Goal: Information Seeking & Learning: Learn about a topic

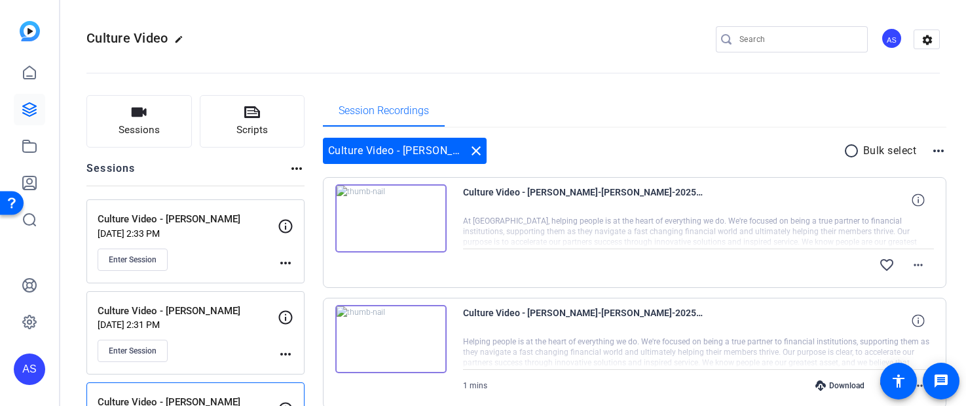
scroll to position [45, 0]
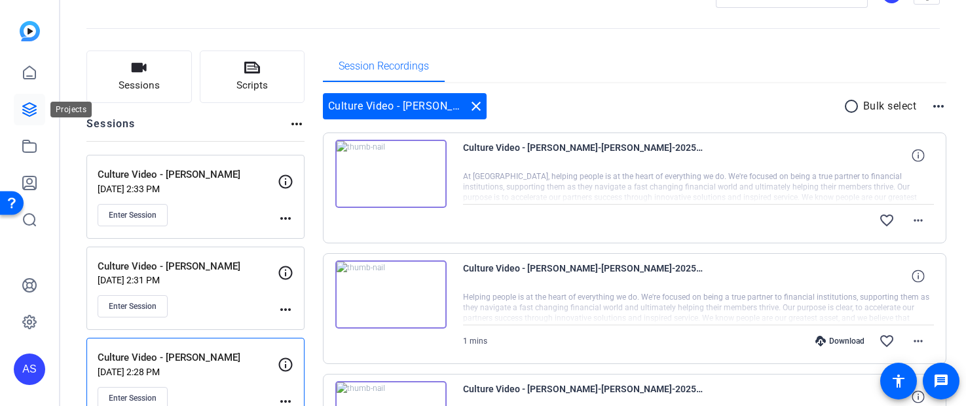
click at [31, 109] on icon at bounding box center [30, 110] width 16 height 16
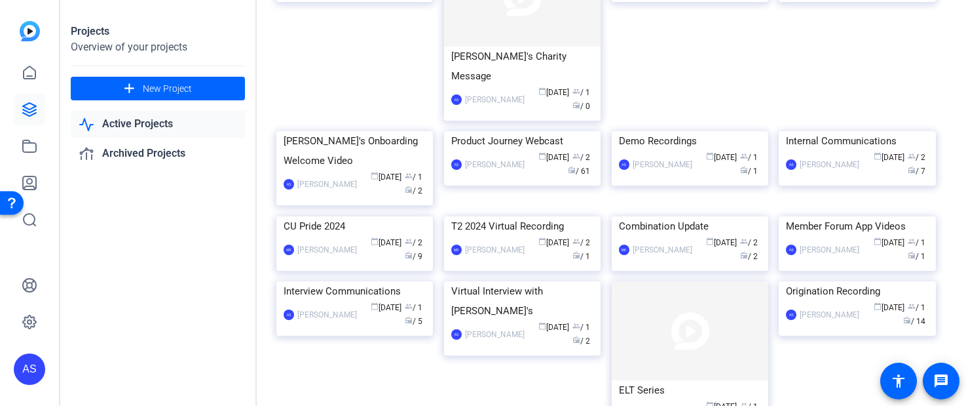
scroll to position [235, 0]
click at [552, 130] on img at bounding box center [522, 130] width 157 height 0
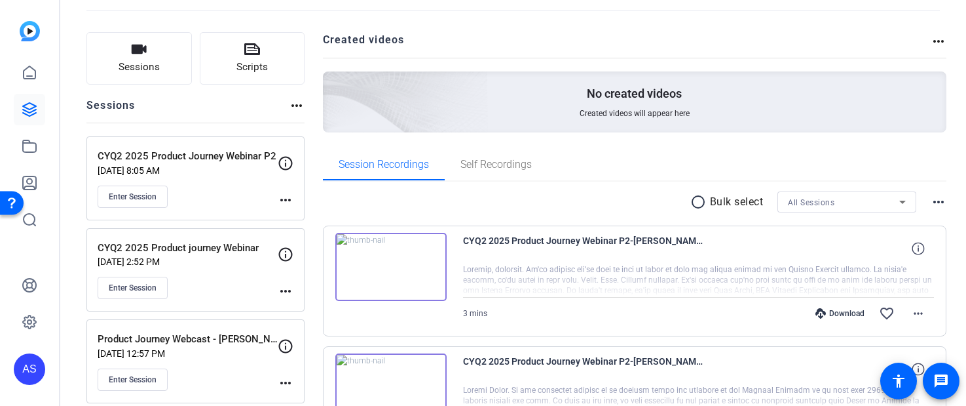
scroll to position [64, 0]
click at [374, 254] on img at bounding box center [390, 265] width 111 height 68
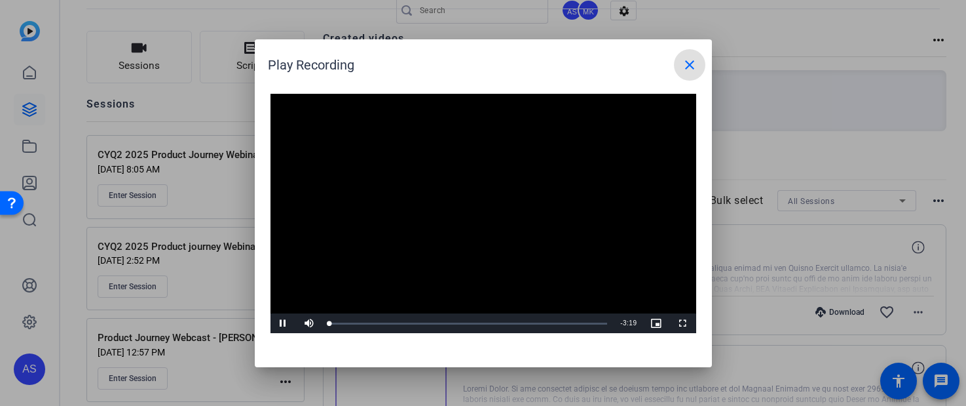
click at [465, 204] on video "Video Player" at bounding box center [484, 214] width 426 height 240
click at [281, 323] on span "Video Player" at bounding box center [284, 323] width 26 height 0
click at [283, 323] on span "Video Player" at bounding box center [284, 323] width 26 height 0
click at [698, 62] on span at bounding box center [689, 64] width 31 height 31
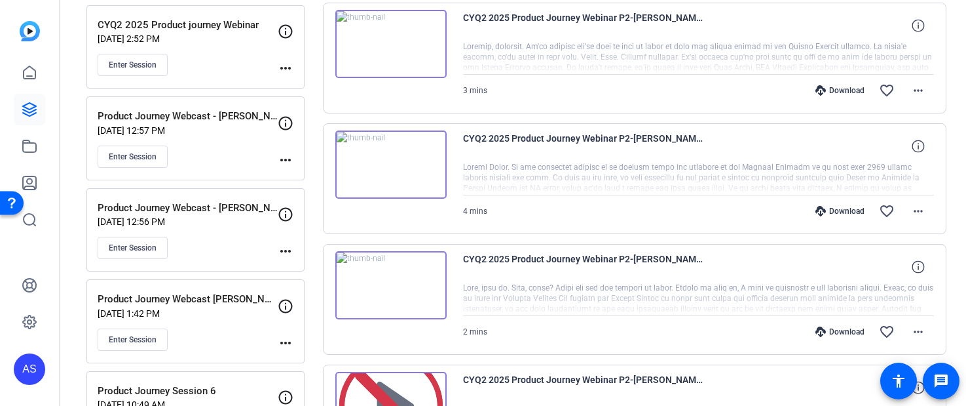
scroll to position [0, 0]
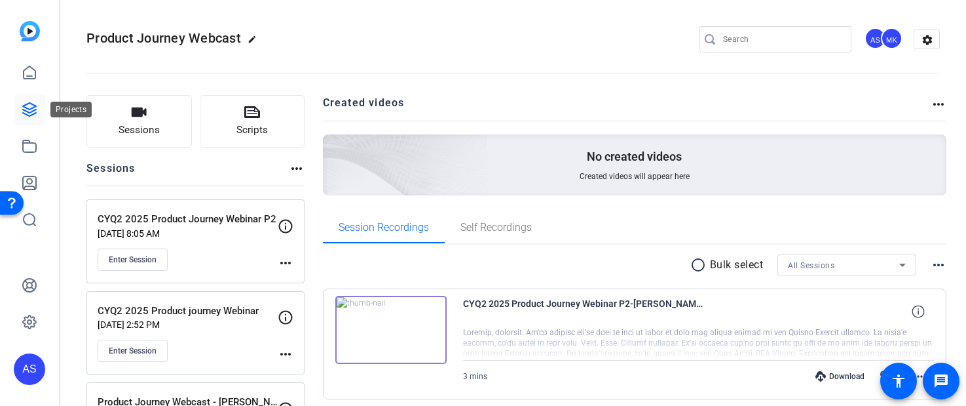
click at [29, 111] on icon at bounding box center [30, 110] width 16 height 16
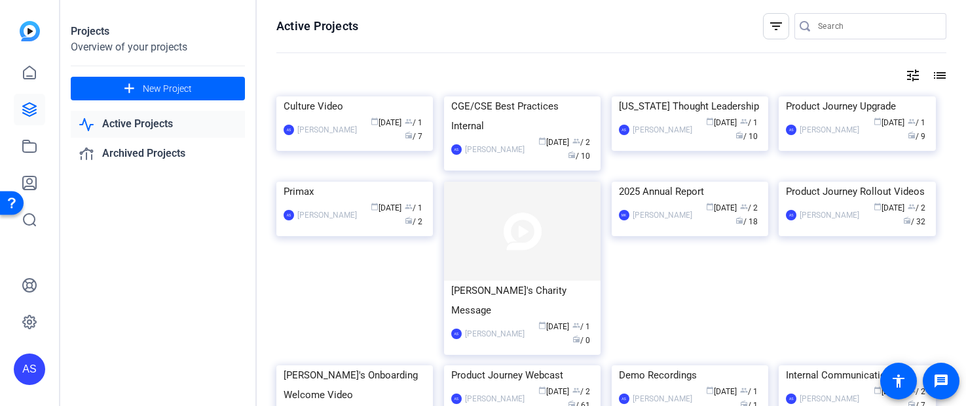
click at [931, 74] on mat-icon "list" at bounding box center [939, 75] width 16 height 16
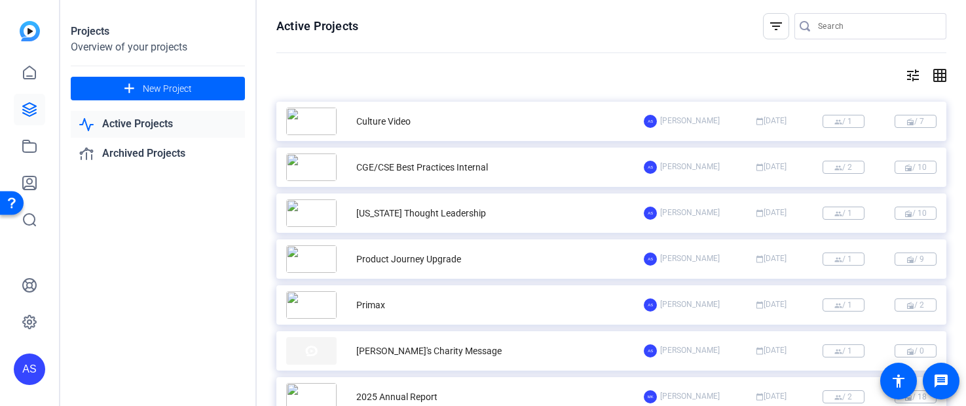
click at [906, 77] on mat-icon "tune" at bounding box center [914, 75] width 16 height 16
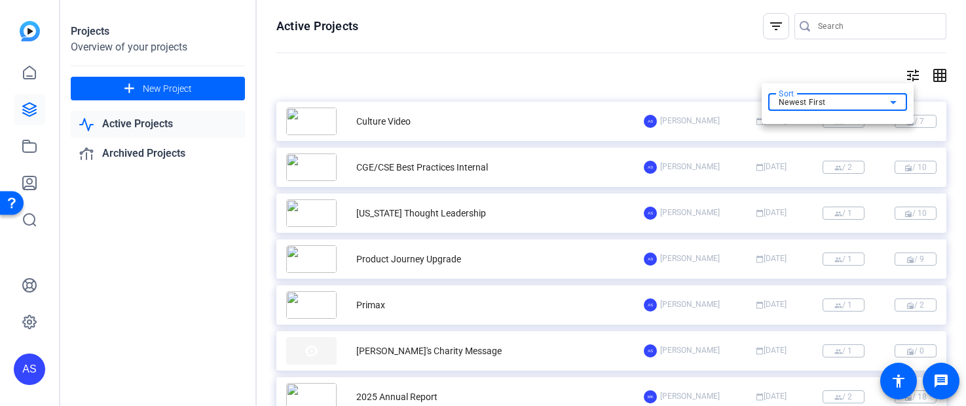
click at [883, 99] on div "Newest First" at bounding box center [834, 102] width 111 height 16
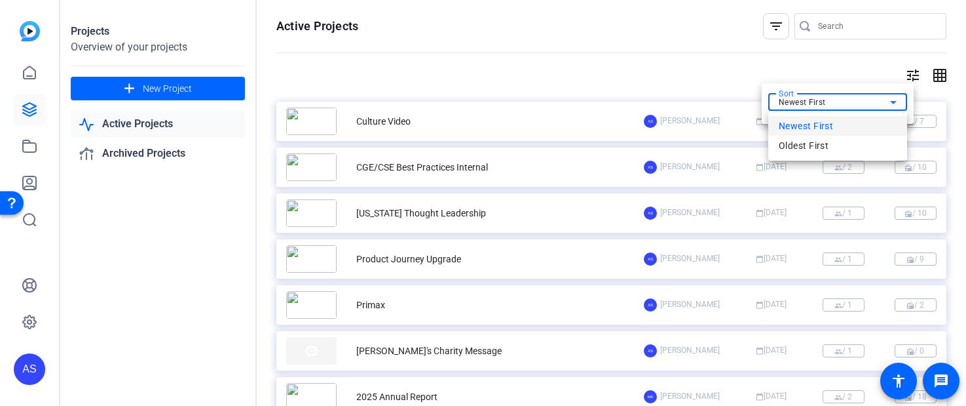
click at [652, 43] on div at bounding box center [483, 203] width 966 height 406
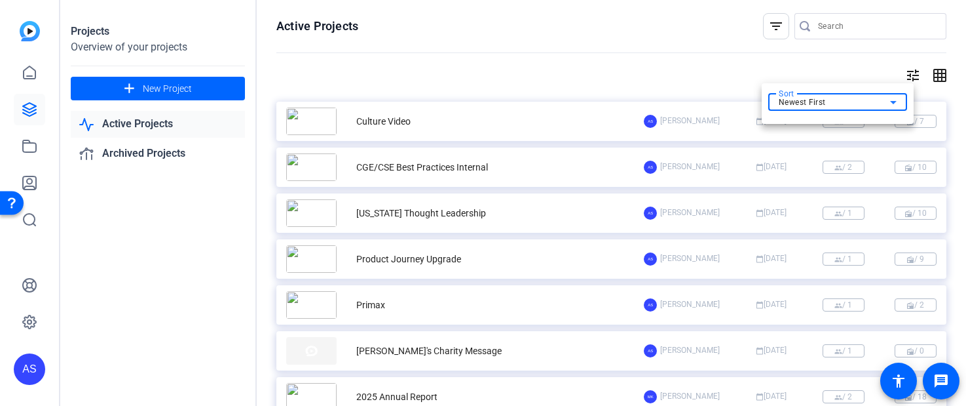
click at [809, 104] on span "Newest First" at bounding box center [802, 102] width 47 height 9
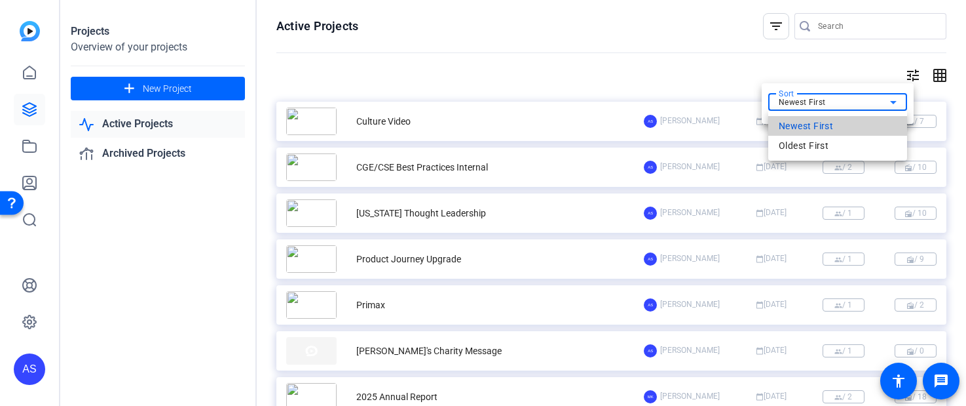
click at [802, 126] on span "Newest First" at bounding box center [806, 126] width 54 height 16
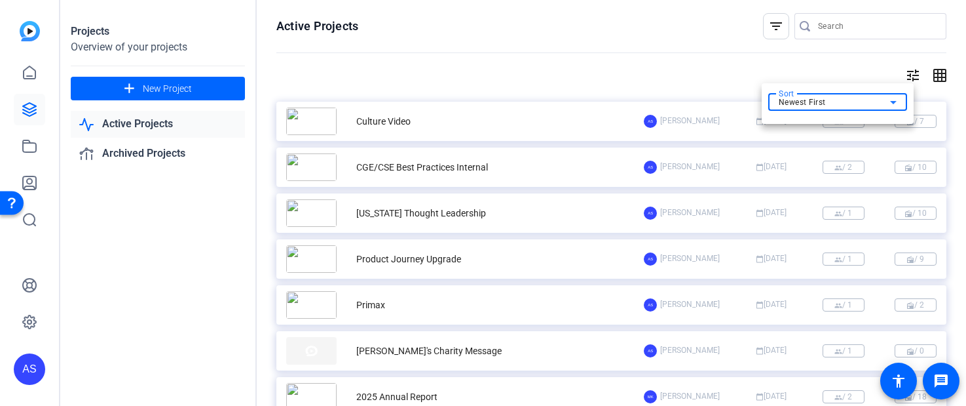
click at [713, 61] on div at bounding box center [483, 203] width 966 height 406
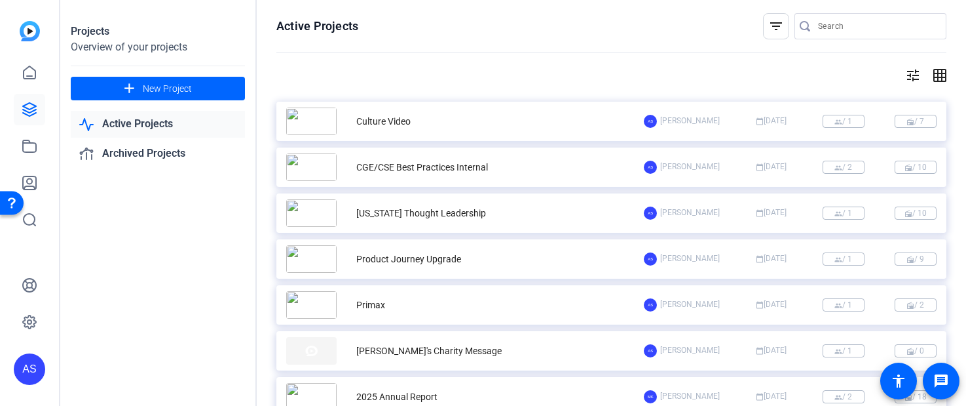
click at [775, 24] on mat-icon "filter_list" at bounding box center [777, 26] width 16 height 16
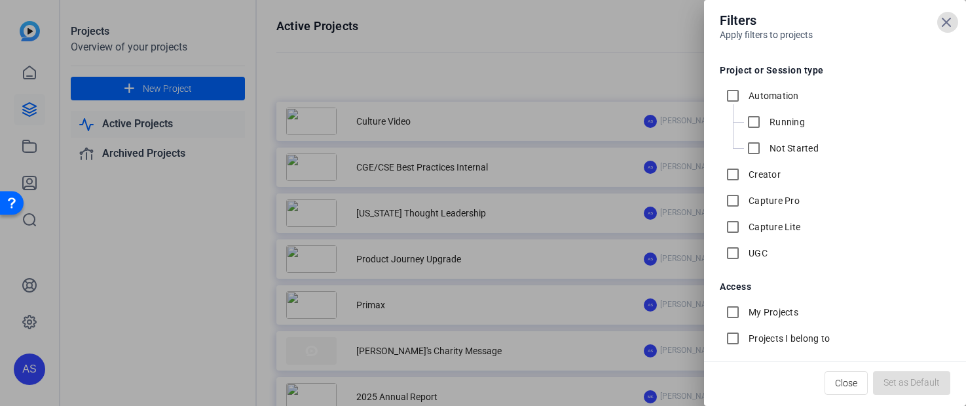
click at [628, 68] on div at bounding box center [483, 203] width 966 height 406
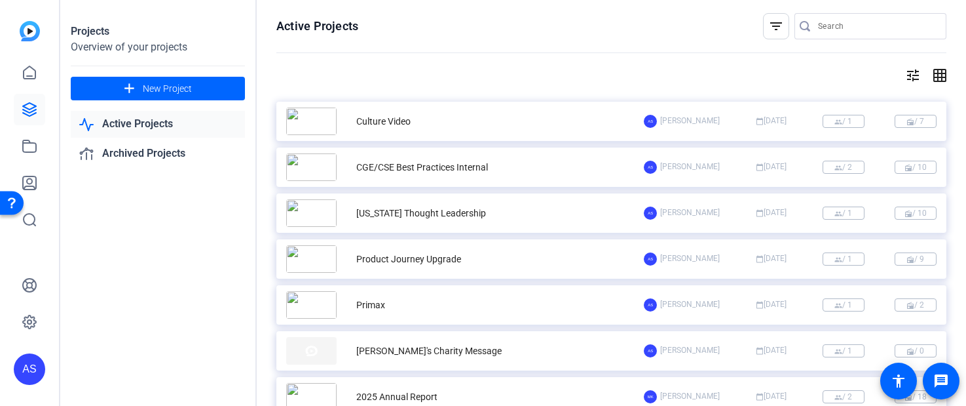
click at [769, 28] on mat-icon "filter_list" at bounding box center [777, 26] width 16 height 16
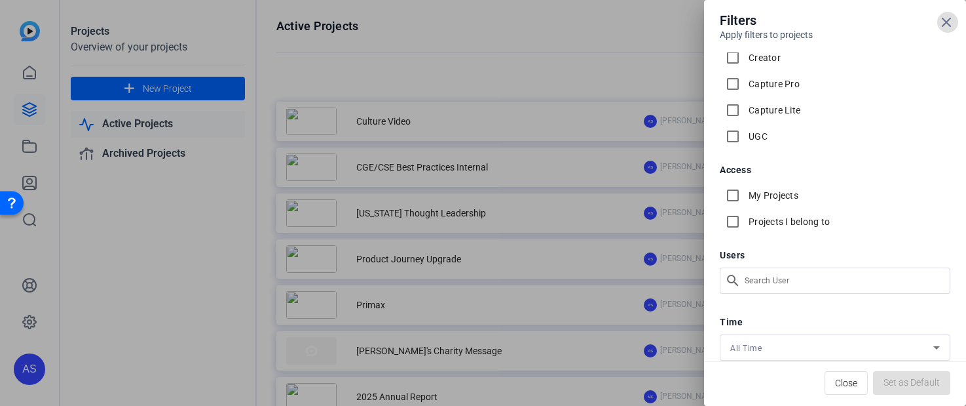
scroll to position [145, 0]
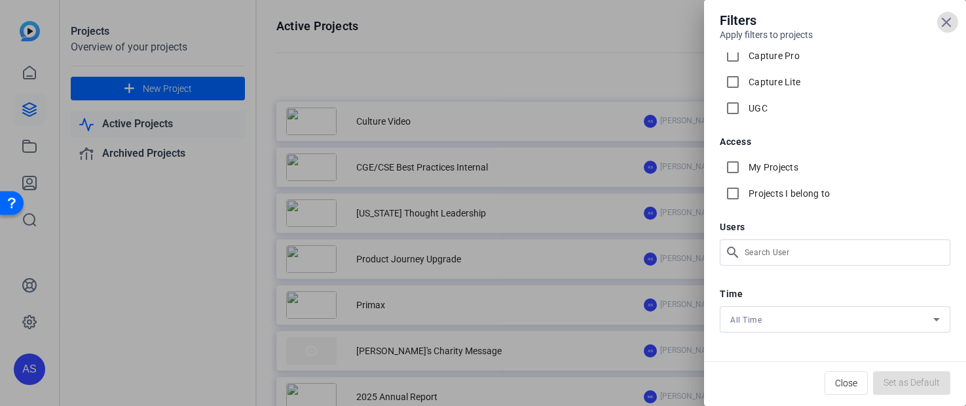
click at [765, 252] on div "Filters Apply filters to projects Project or Session type Automation Running No…" at bounding box center [483, 203] width 966 height 406
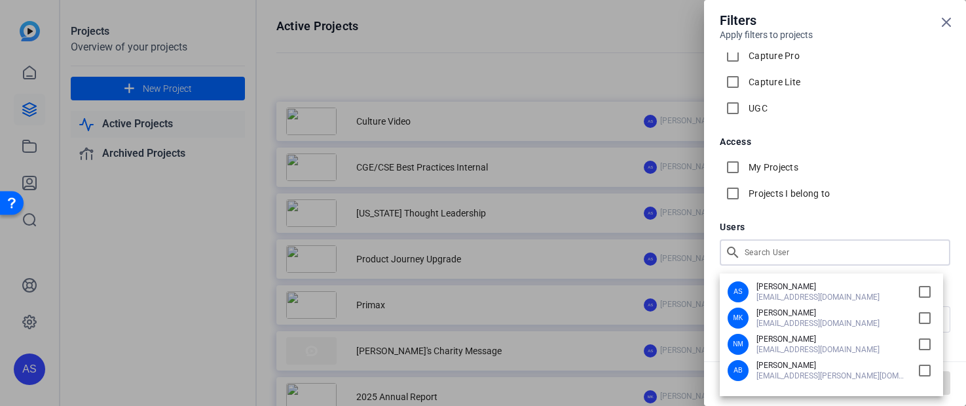
click at [795, 316] on span "[PERSON_NAME]" at bounding box center [832, 312] width 150 height 10
click at [923, 318] on input "checkbox" at bounding box center [925, 317] width 21 height 21
checkbox input "true"
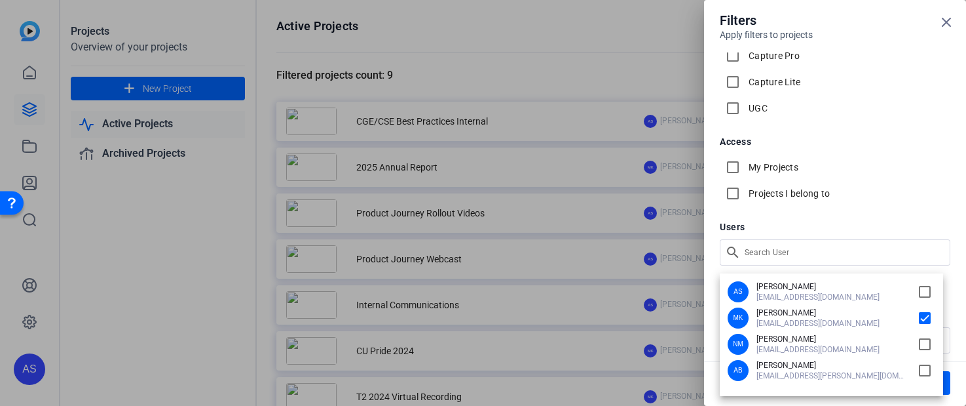
click at [944, 17] on div at bounding box center [483, 203] width 966 height 406
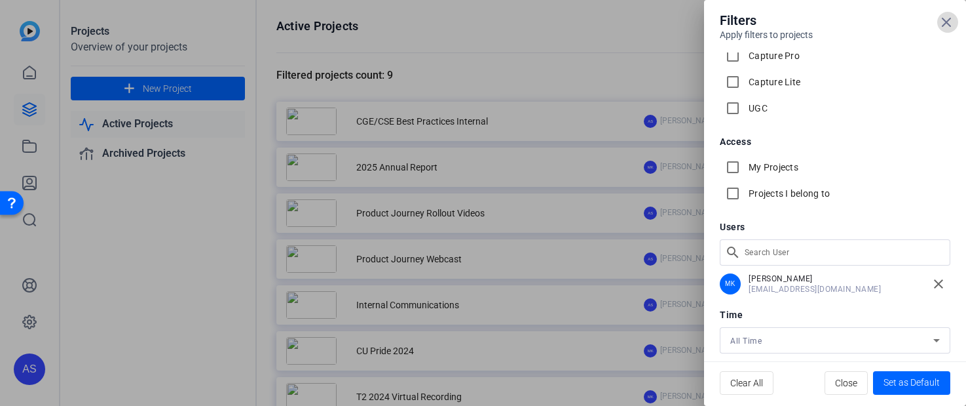
click at [945, 22] on icon at bounding box center [947, 22] width 16 height 16
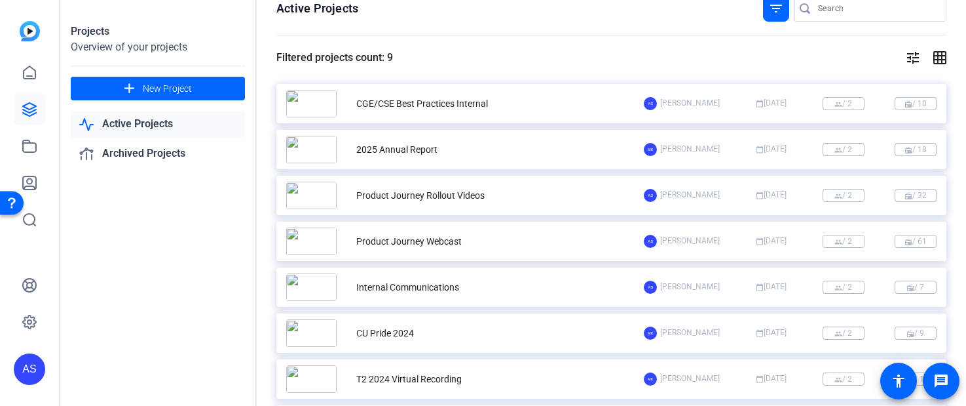
scroll to position [0, 0]
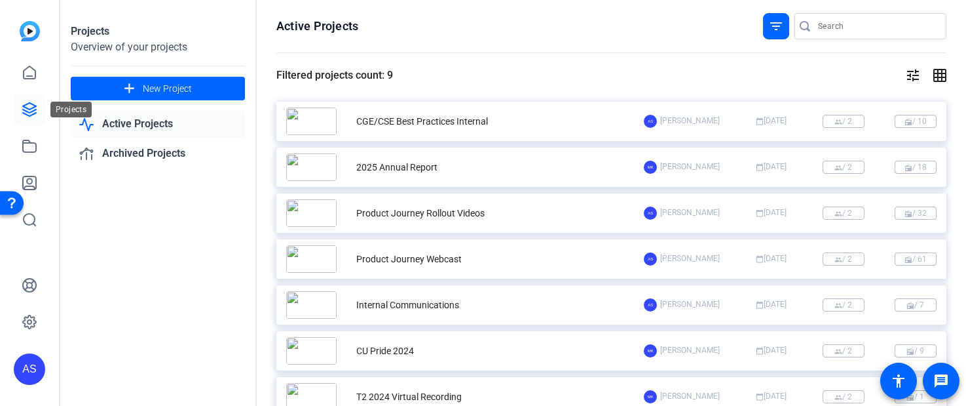
click at [28, 107] on icon at bounding box center [30, 110] width 16 height 16
click at [31, 77] on icon at bounding box center [30, 73] width 16 height 16
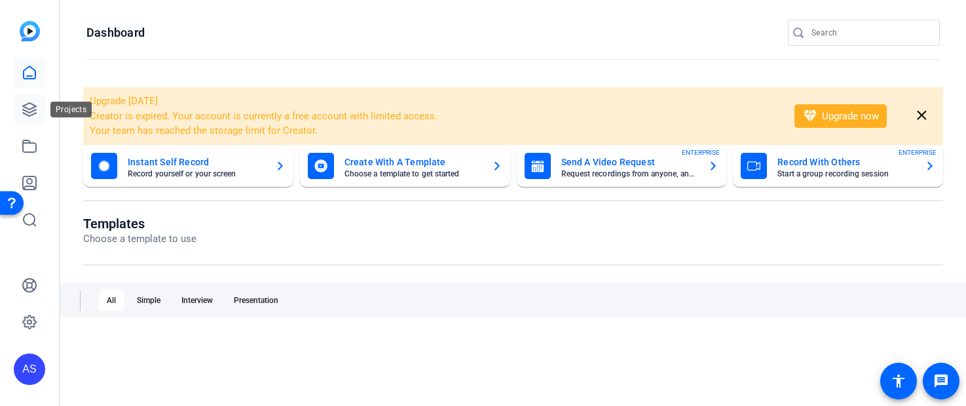
click at [31, 111] on icon at bounding box center [29, 109] width 13 height 13
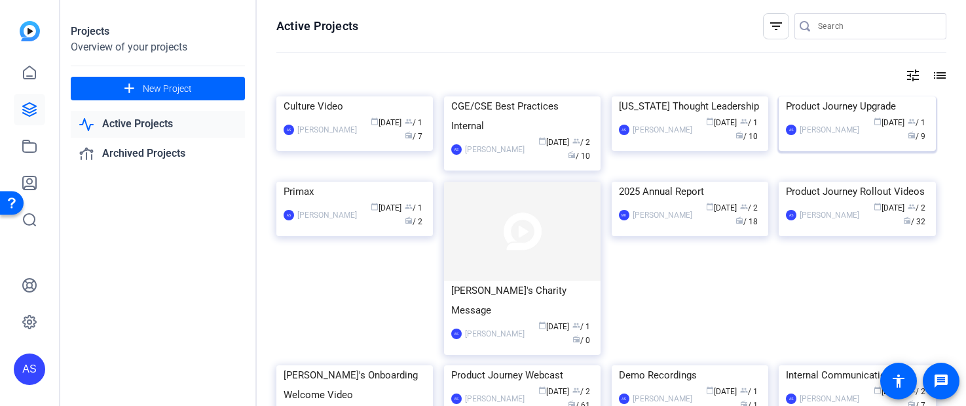
click at [823, 116] on div "Product Journey Upgrade" at bounding box center [857, 106] width 142 height 20
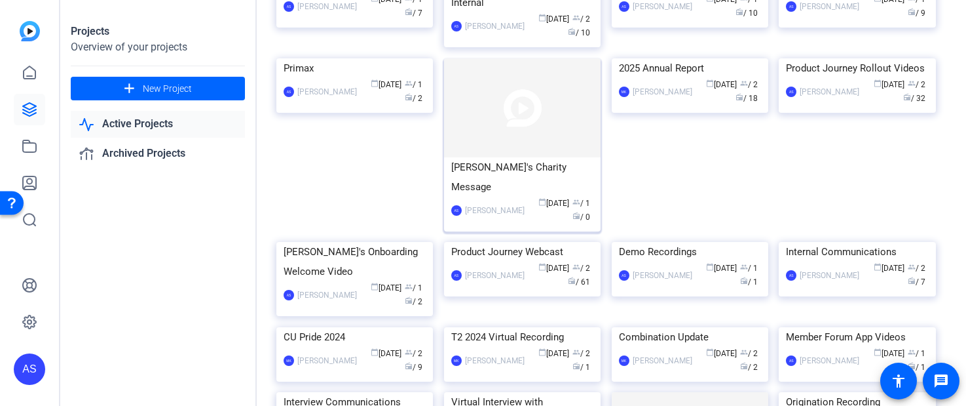
scroll to position [126, 0]
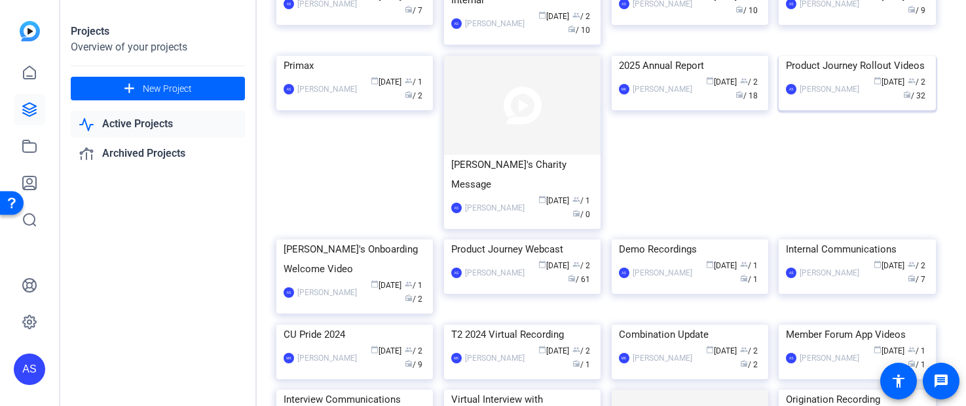
click at [862, 56] on img at bounding box center [857, 56] width 157 height 0
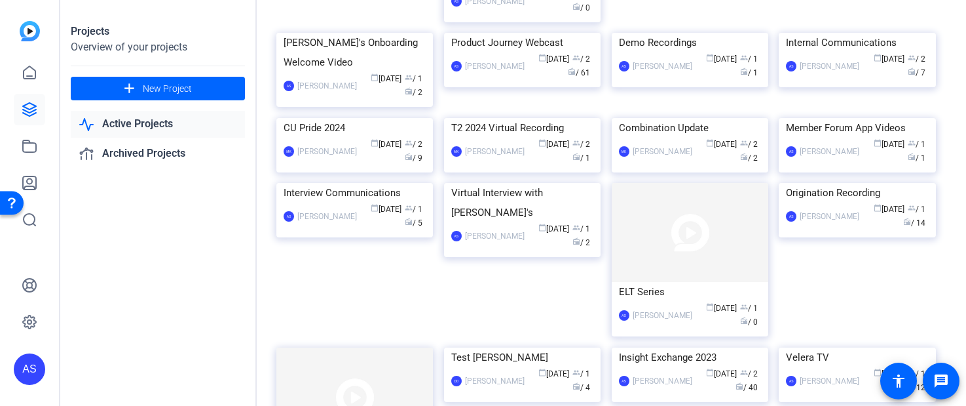
scroll to position [332, 0]
click at [537, 53] on div "Product Journey Webcast" at bounding box center [522, 43] width 142 height 20
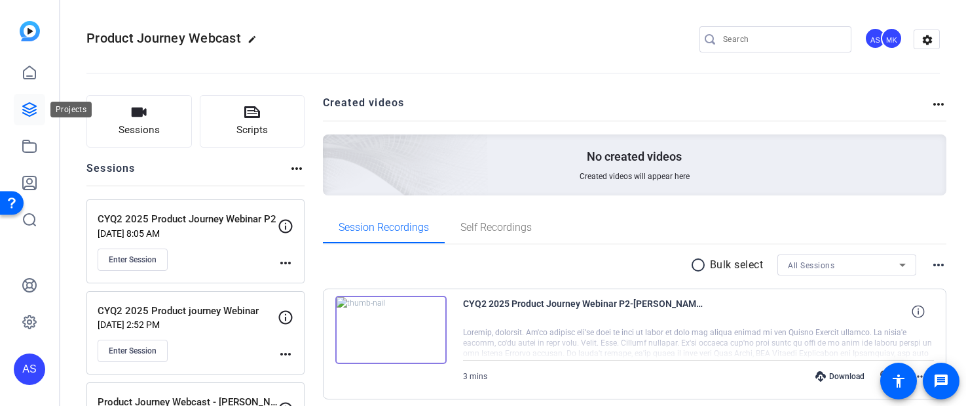
click at [30, 107] on icon at bounding box center [30, 110] width 16 height 16
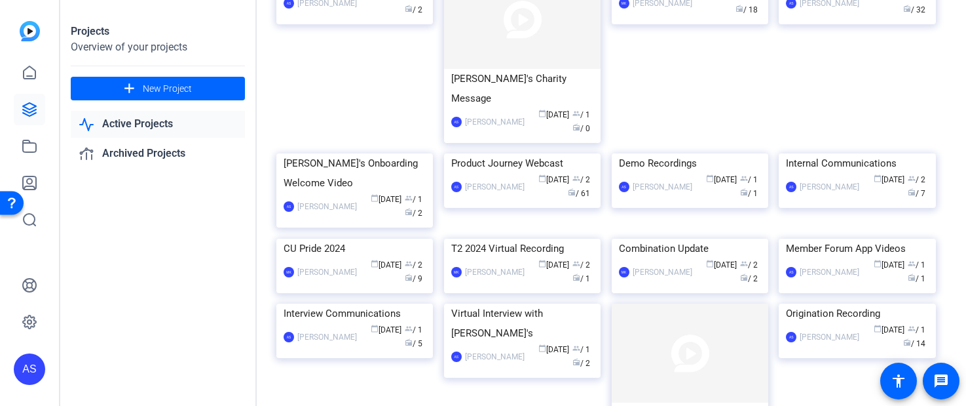
scroll to position [226, 0]
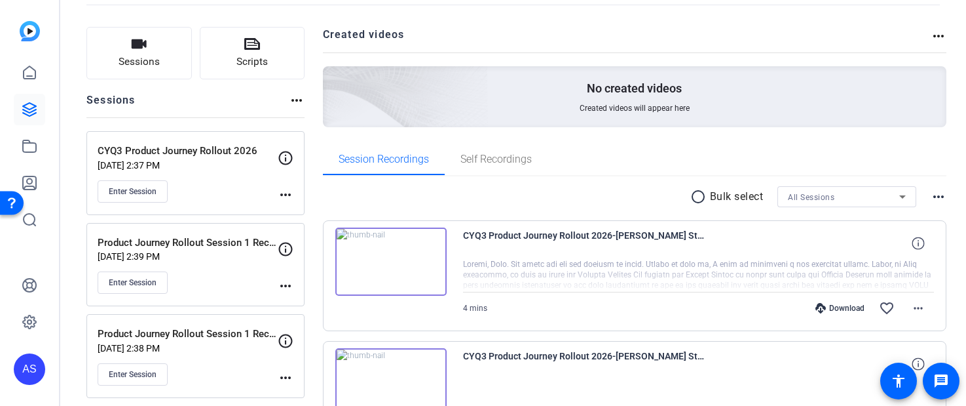
scroll to position [63, 0]
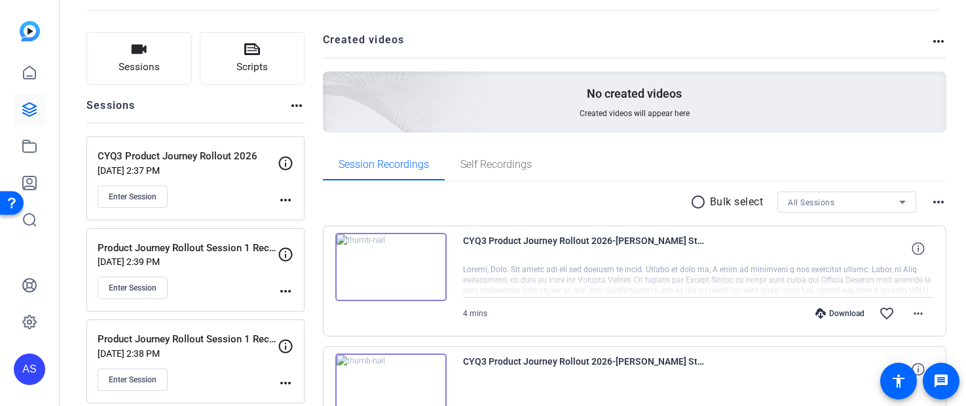
click at [200, 168] on p "[DATE] 2:37 PM" at bounding box center [188, 170] width 180 height 10
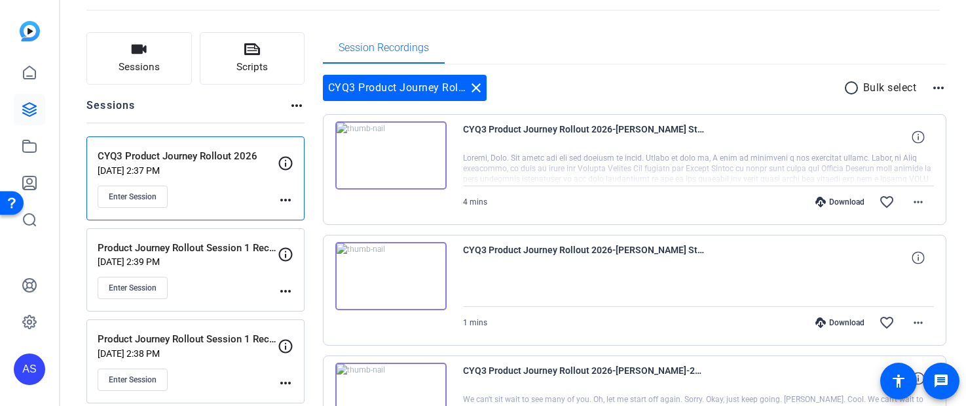
scroll to position [0, 0]
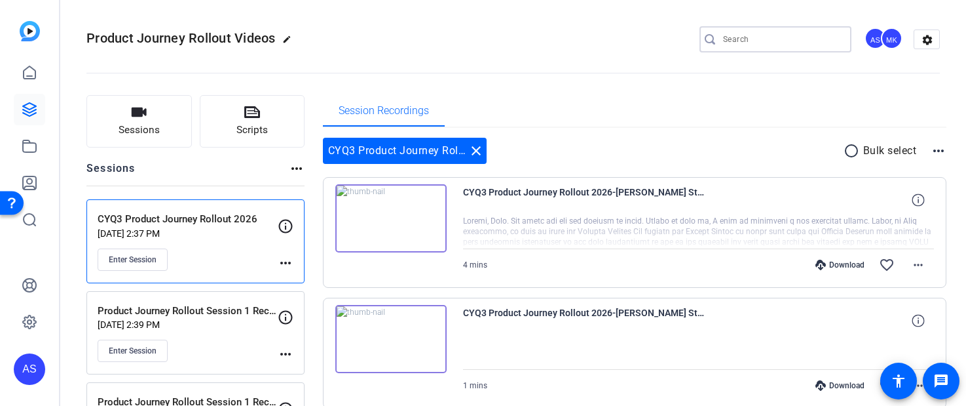
click at [746, 41] on input "Search" at bounding box center [782, 39] width 118 height 16
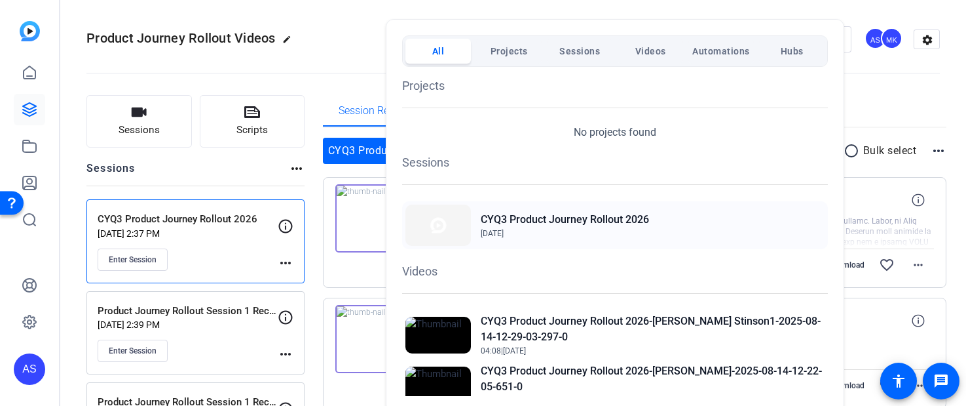
click at [578, 220] on h2 "CYQ3 Product Journey Rollout 2026" at bounding box center [565, 220] width 168 height 16
click at [543, 323] on h2 "CYQ3 Product Journey Rollout 2026-[PERSON_NAME] Stinson1-2025-08-14-12-29-03-29…" at bounding box center [653, 328] width 344 height 31
click at [312, 201] on div at bounding box center [483, 203] width 966 height 406
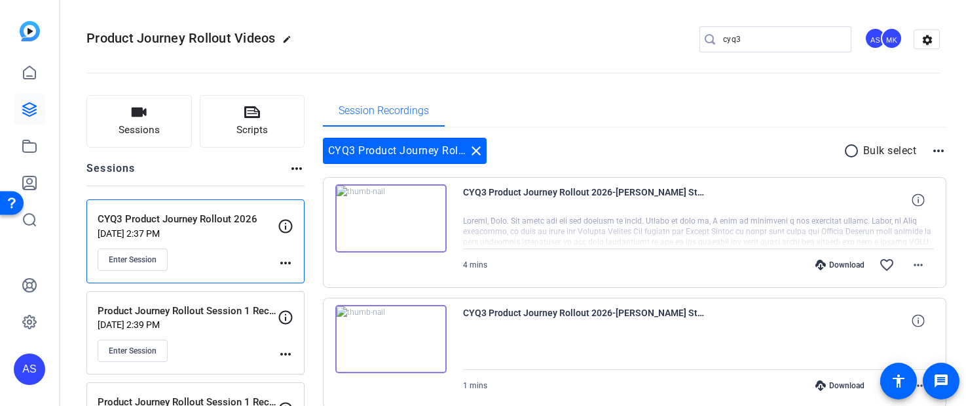
click at [932, 151] on mat-icon "more_horiz" at bounding box center [939, 151] width 16 height 16
click at [938, 300] on div at bounding box center [483, 203] width 966 height 406
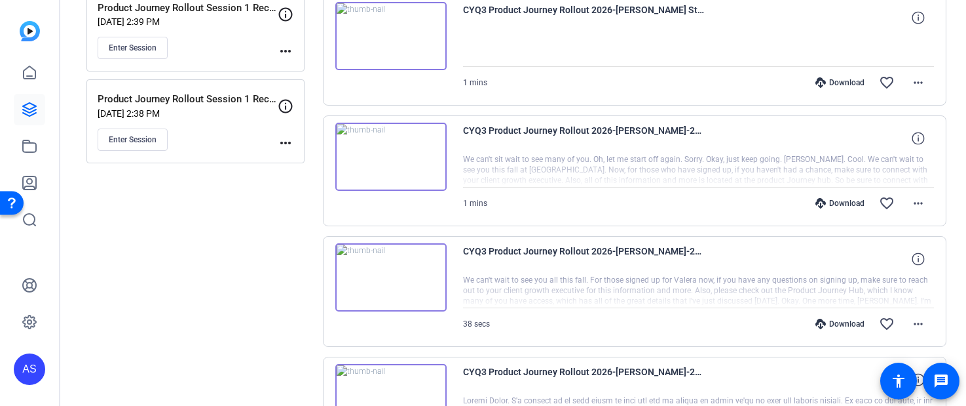
scroll to position [340, 0]
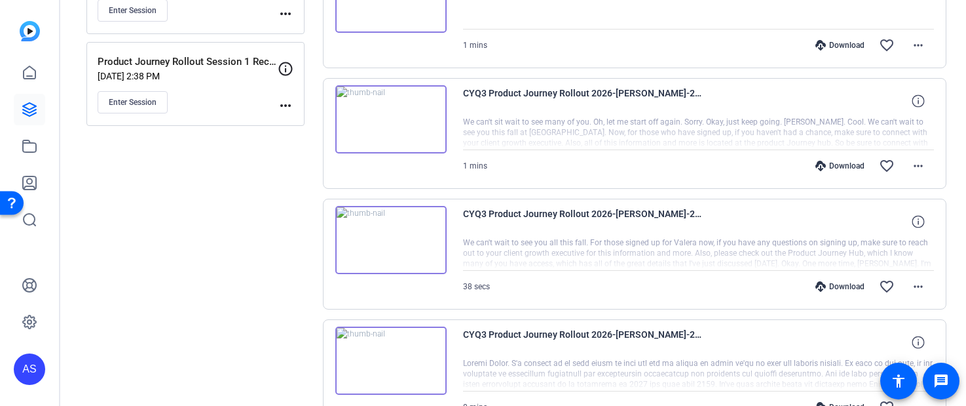
click at [387, 116] on img at bounding box center [390, 119] width 111 height 68
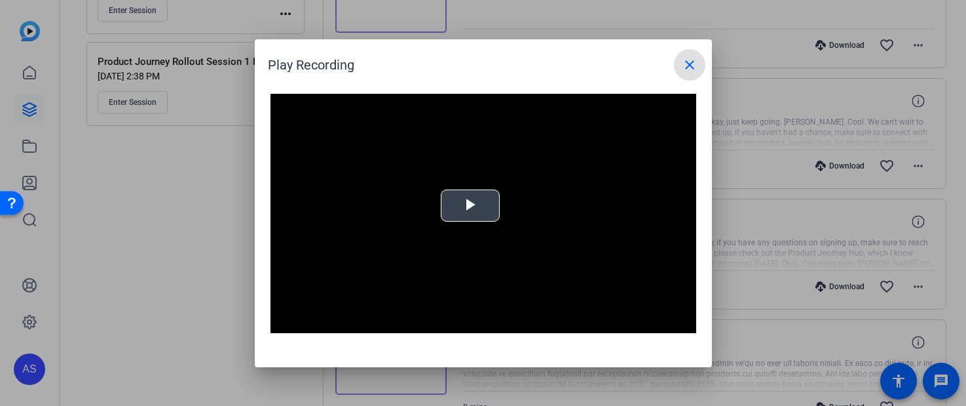
click at [470, 205] on span "Video Player" at bounding box center [470, 205] width 0 height 0
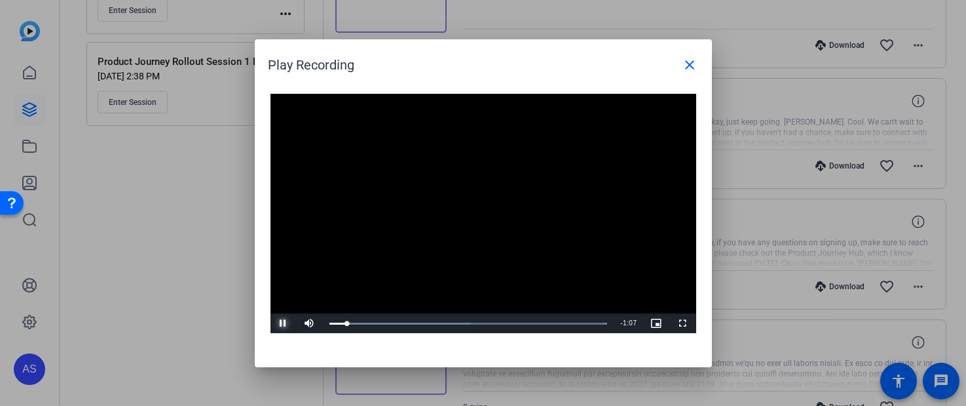
click at [284, 323] on span "Video Player" at bounding box center [284, 323] width 26 height 0
click at [687, 66] on mat-icon "close" at bounding box center [690, 65] width 16 height 16
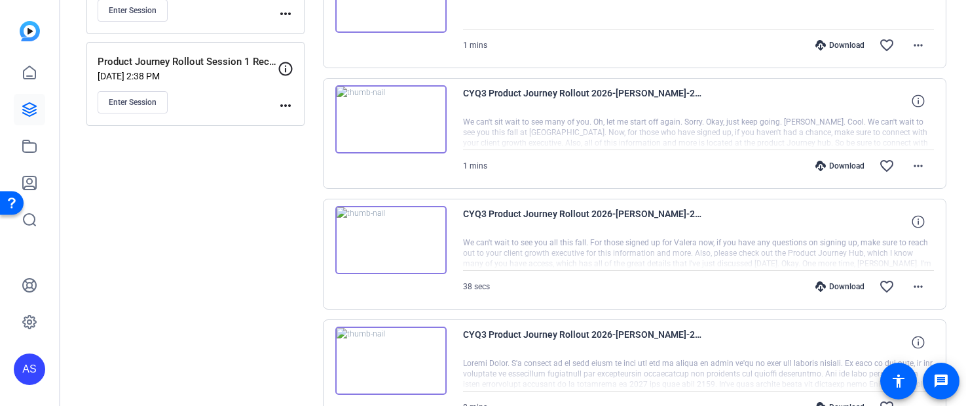
click at [393, 242] on img at bounding box center [390, 240] width 111 height 68
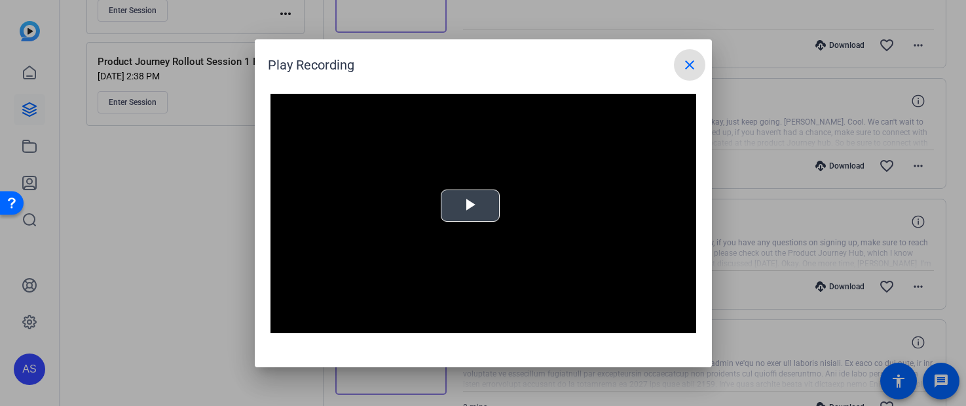
click at [473, 202] on div "Video Player is loading. Play Video Play Mute Current Time 0:00 / Duration -:- …" at bounding box center [484, 214] width 426 height 240
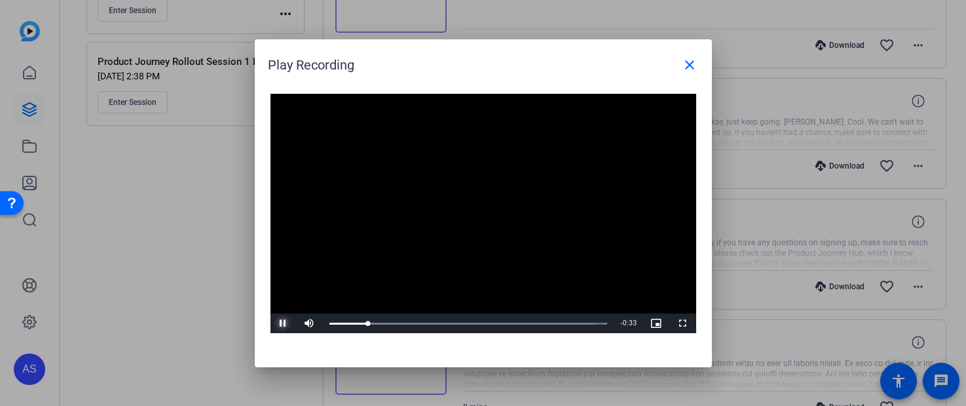
click at [287, 323] on span "Video Player" at bounding box center [284, 323] width 26 height 0
click at [687, 58] on mat-icon "close" at bounding box center [690, 65] width 16 height 16
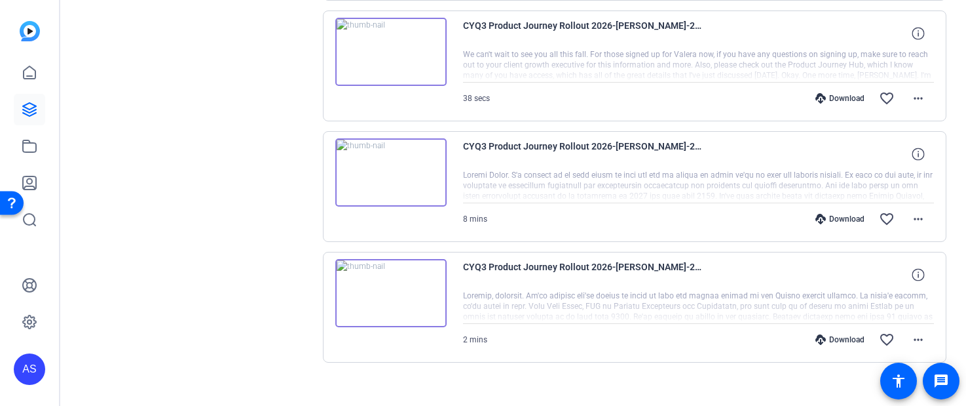
scroll to position [543, 0]
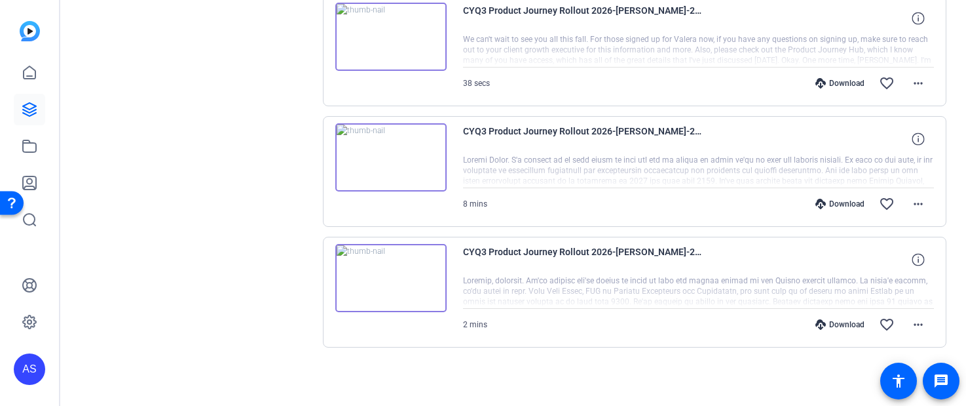
click at [392, 153] on img at bounding box center [390, 157] width 111 height 68
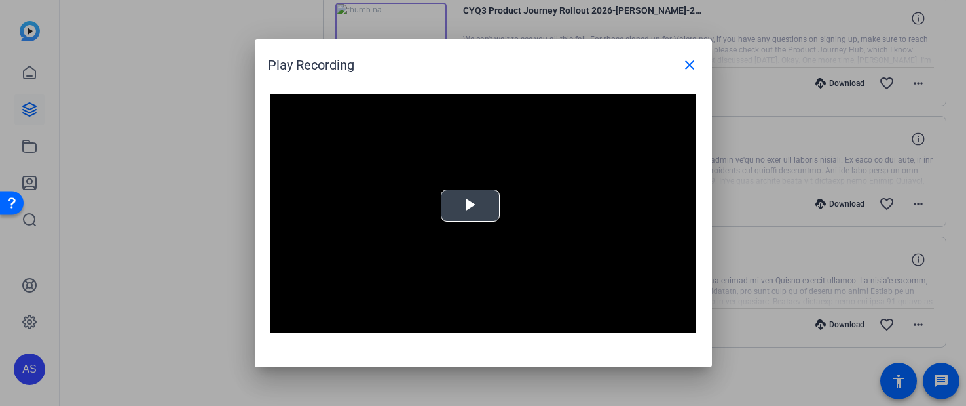
click at [470, 205] on span "Video Player" at bounding box center [470, 205] width 0 height 0
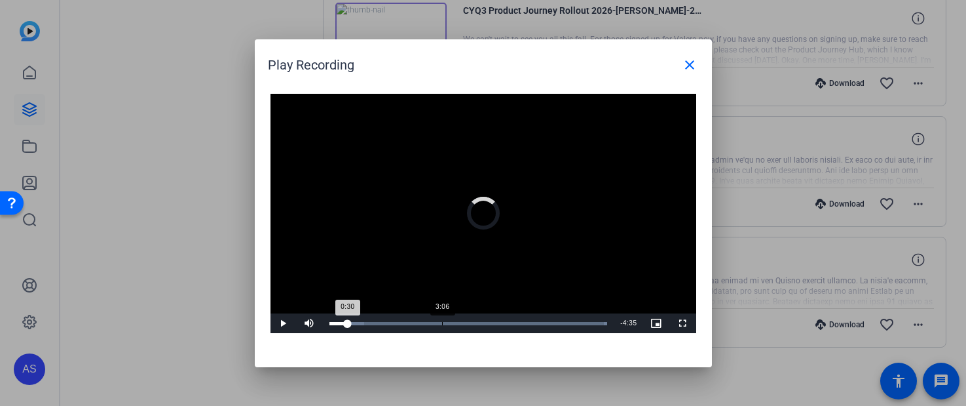
click at [442, 322] on div "3:06" at bounding box center [442, 323] width 1 height 3
click at [518, 323] on div "Loaded : 100.00% 5:13 5:13" at bounding box center [469, 323] width 278 height 3
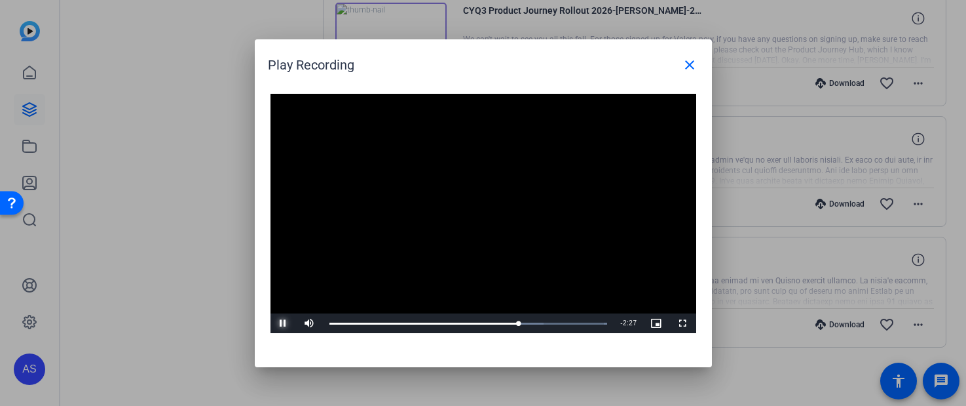
click at [281, 323] on span "Video Player" at bounding box center [284, 323] width 26 height 0
click at [693, 57] on mat-icon "close" at bounding box center [690, 65] width 16 height 16
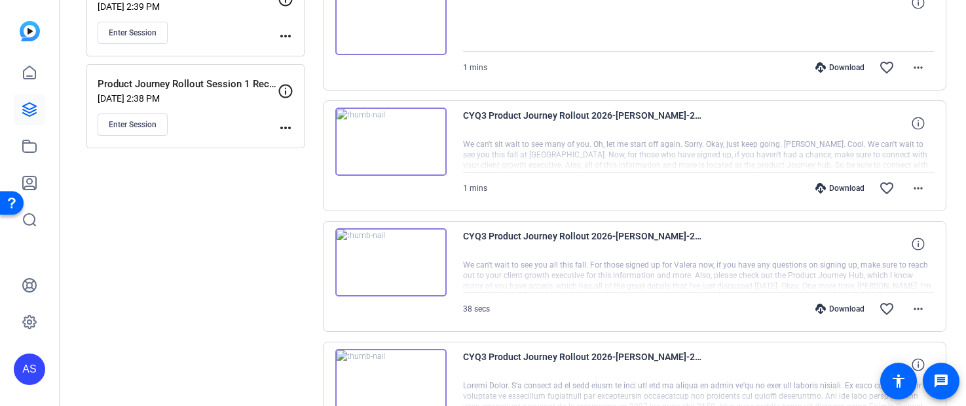
scroll to position [0, 0]
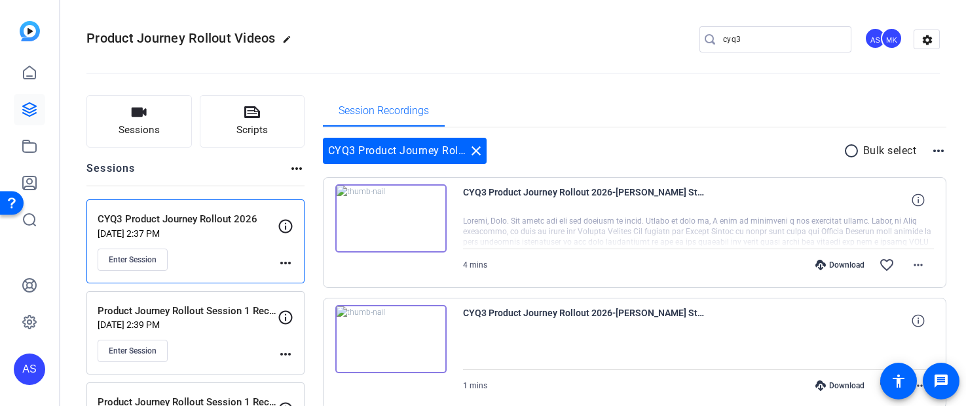
click at [290, 222] on icon at bounding box center [286, 226] width 16 height 16
click at [288, 225] on icon at bounding box center [286, 226] width 16 height 16
click at [286, 222] on icon at bounding box center [286, 226] width 16 height 16
click at [286, 227] on icon at bounding box center [286, 226] width 14 height 14
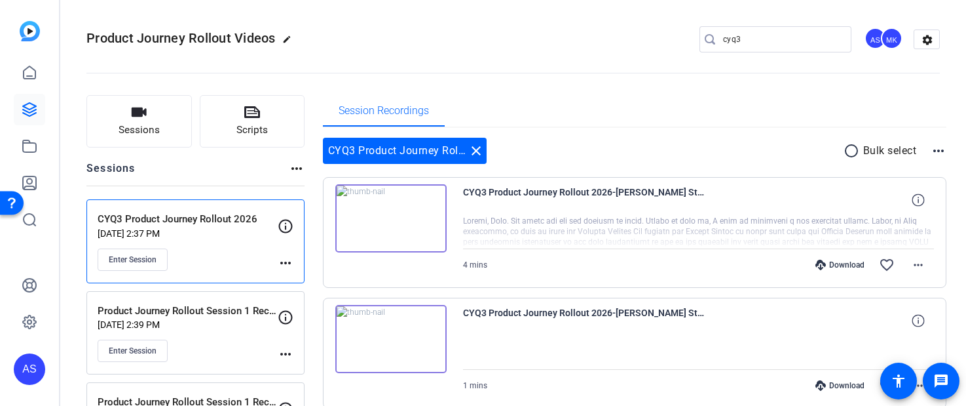
click at [285, 262] on mat-icon "more_horiz" at bounding box center [286, 263] width 16 height 16
click at [312, 282] on span "Edit Session" at bounding box center [318, 282] width 60 height 16
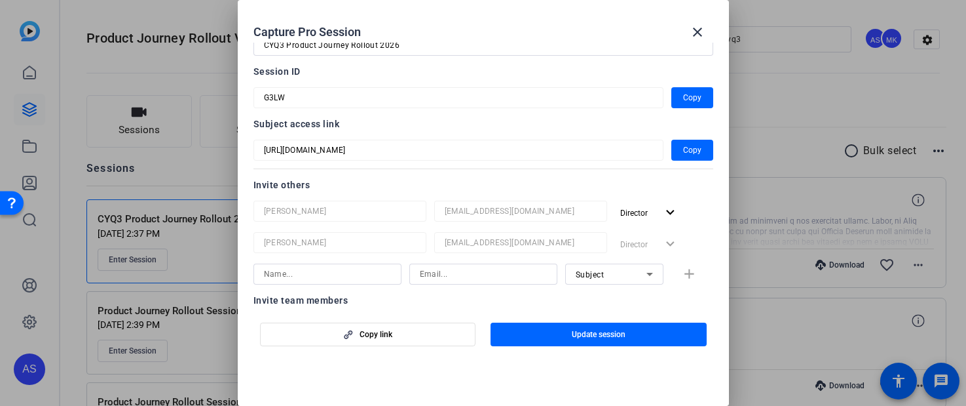
scroll to position [191, 0]
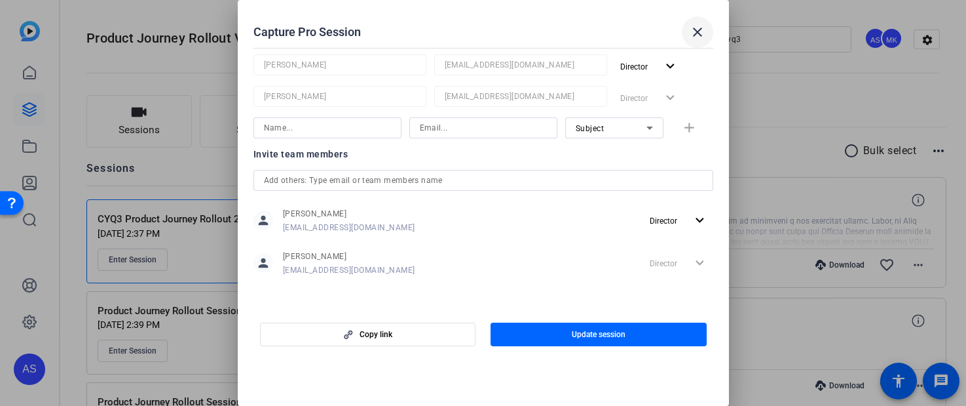
click at [698, 28] on mat-icon "close" at bounding box center [698, 32] width 16 height 16
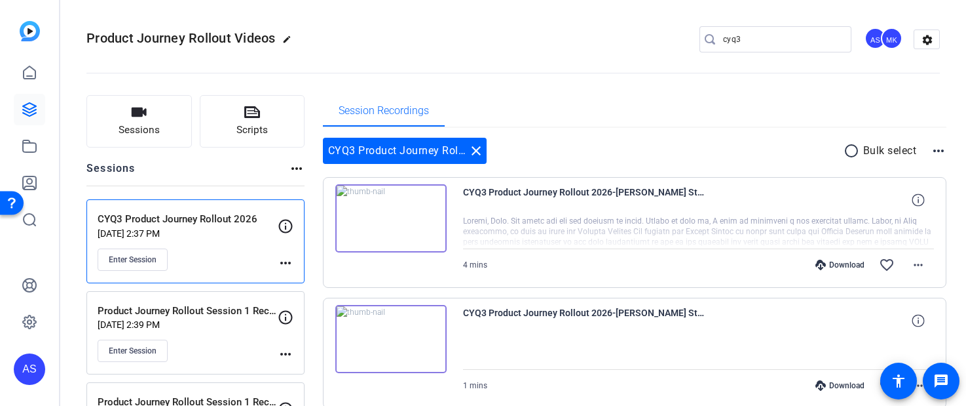
click at [205, 248] on div "Enter Session" at bounding box center [188, 259] width 180 height 22
click at [474, 149] on mat-icon "close" at bounding box center [476, 151] width 16 height 16
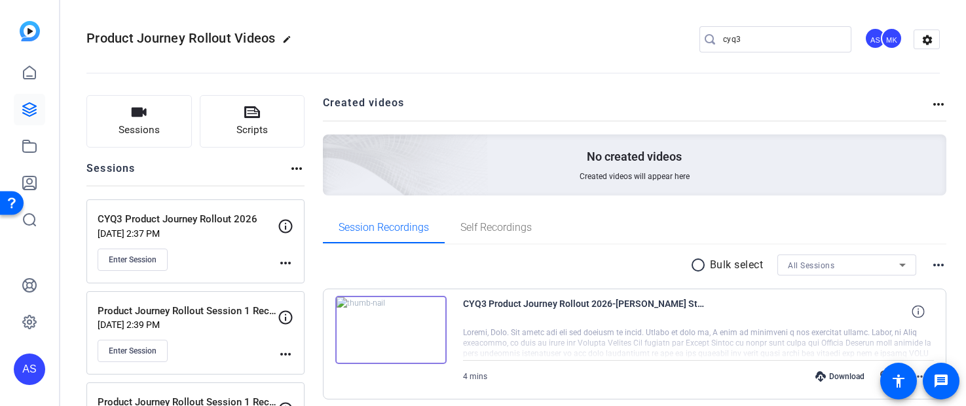
click at [223, 241] on div "CYQ3 Product Journey Rollout 2026 [DATE] 2:37 PM Enter Session" at bounding box center [188, 241] width 180 height 59
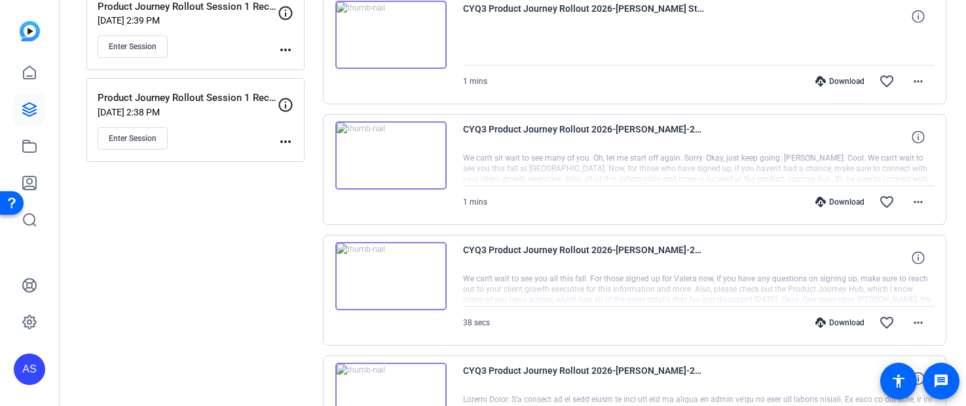
scroll to position [0, 0]
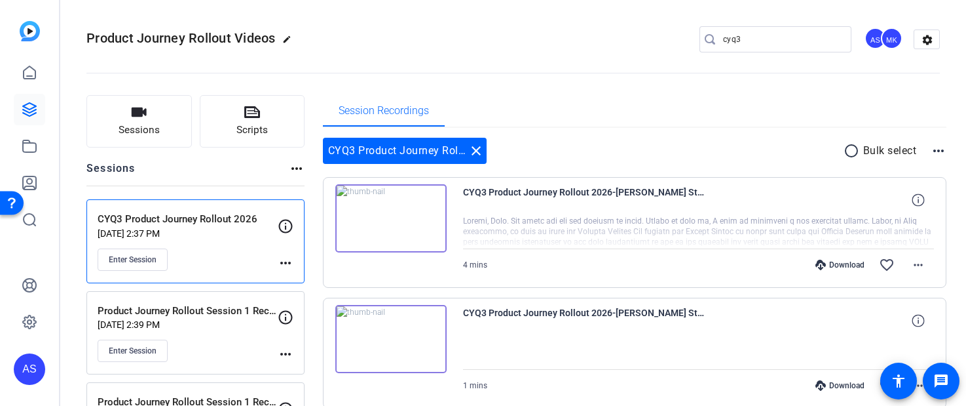
click at [217, 325] on p "[DATE] 2:39 PM" at bounding box center [188, 324] width 180 height 10
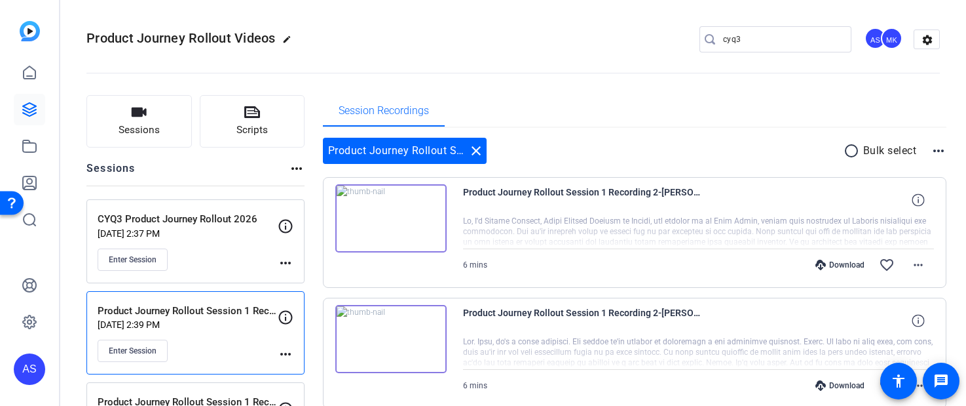
click at [760, 41] on input "cyq3" at bounding box center [782, 39] width 118 height 16
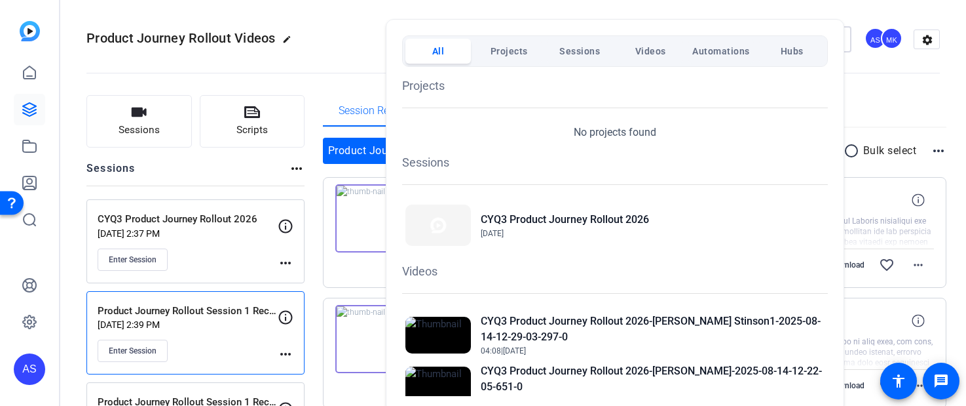
type input "cyq3 2025"
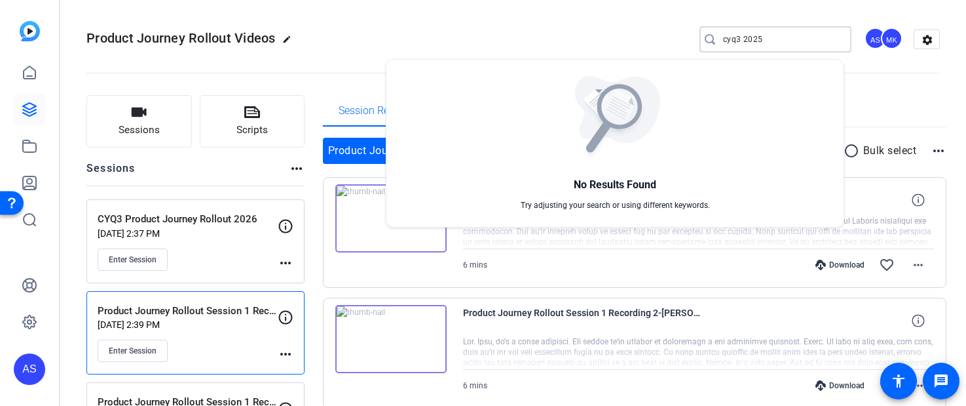
click at [209, 226] on div at bounding box center [483, 203] width 966 height 406
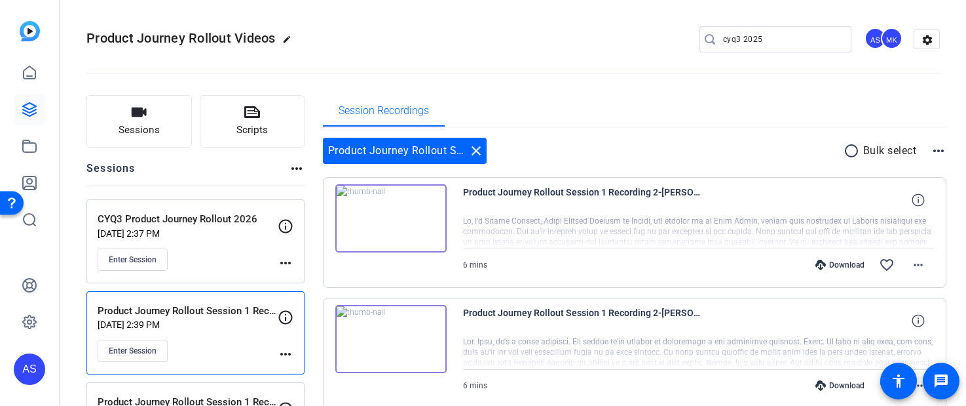
click at [198, 217] on p "CYQ3 Product Journey Rollout 2026" at bounding box center [188, 219] width 180 height 15
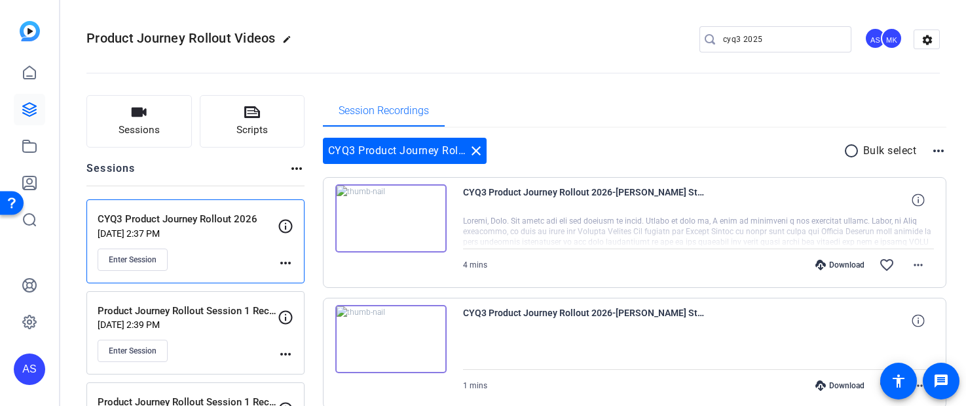
click at [388, 221] on img at bounding box center [390, 218] width 111 height 68
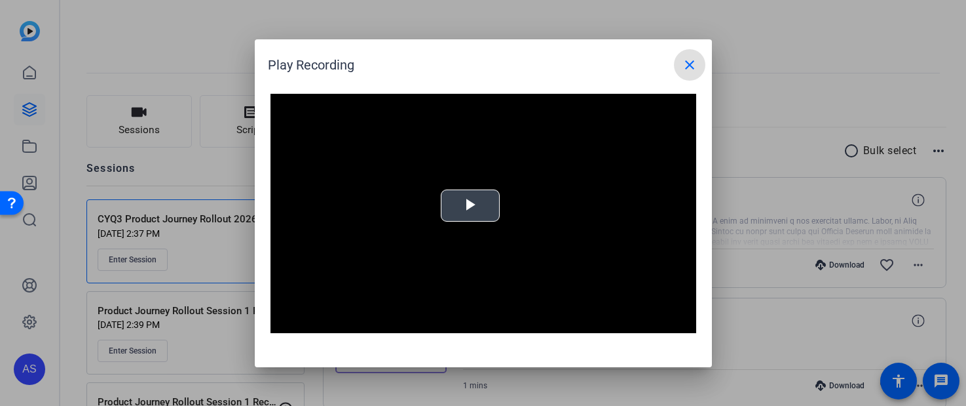
click at [470, 205] on span "Video Player" at bounding box center [470, 205] width 0 height 0
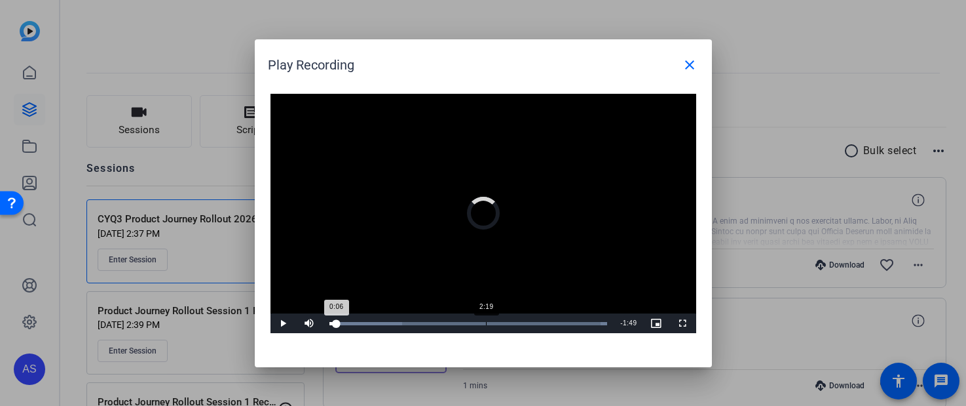
click at [486, 318] on div "Loaded : 100.00% 2:19 0:06" at bounding box center [469, 323] width 292 height 20
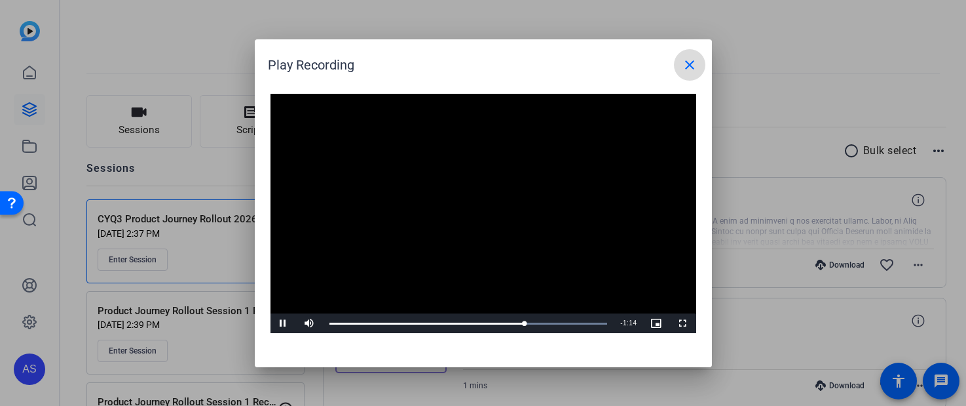
click at [687, 62] on mat-icon "close" at bounding box center [690, 65] width 16 height 16
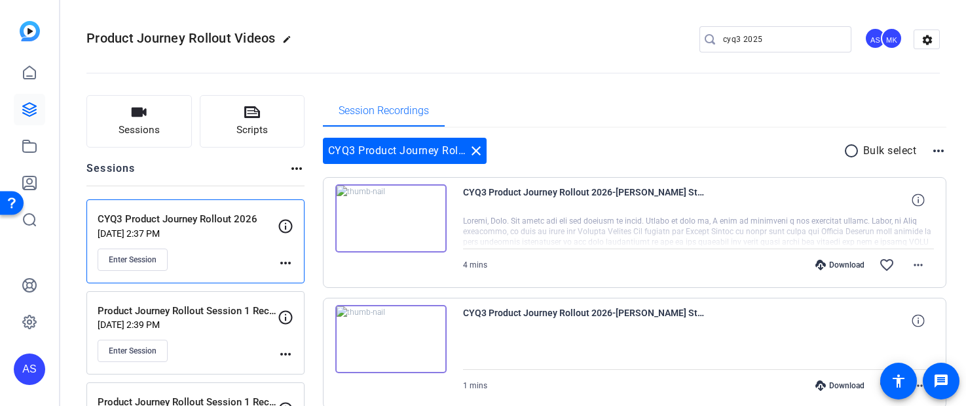
click at [420, 339] on img at bounding box center [390, 339] width 111 height 68
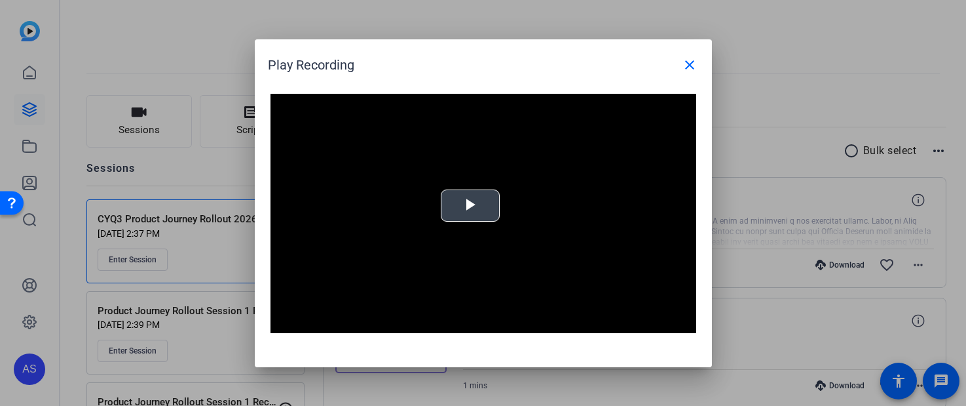
click at [472, 206] on div "Video Player is loading. Play Video Play Mute Current Time 0:00 / Duration 1:10…" at bounding box center [484, 214] width 426 height 240
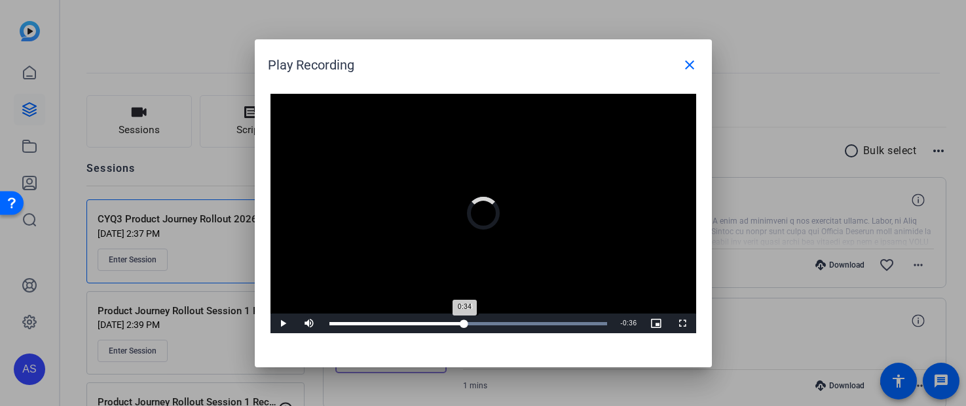
drag, startPoint x: 406, startPoint y: 325, endPoint x: 467, endPoint y: 319, distance: 60.6
click at [467, 319] on div "Loaded : 100.00% 0:34 0:34" at bounding box center [469, 323] width 292 height 20
click at [536, 317] on div "Loaded : 100.00% 0:52 0:52" at bounding box center [469, 323] width 292 height 20
click at [590, 322] on div "Loaded : 100.00% 1:05 0:53" at bounding box center [469, 323] width 278 height 3
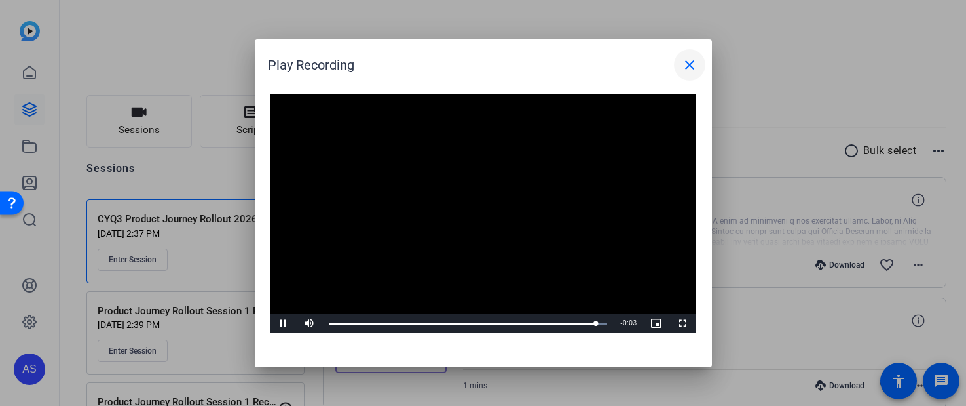
click at [693, 59] on mat-icon "close" at bounding box center [690, 65] width 16 height 16
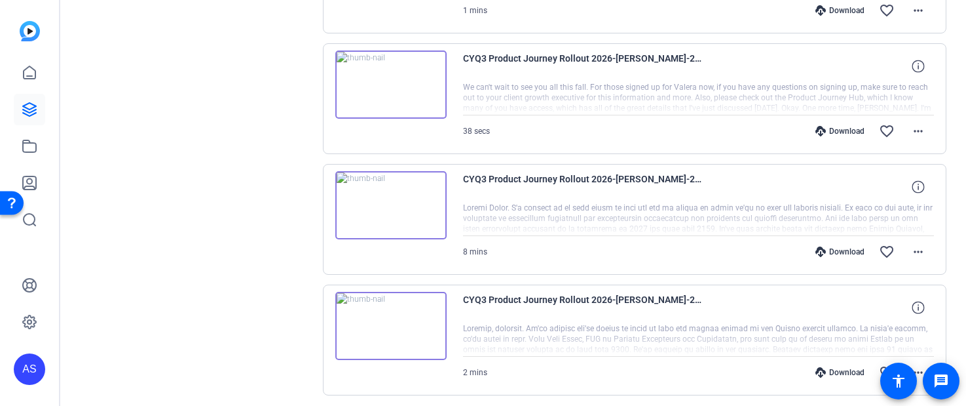
scroll to position [543, 0]
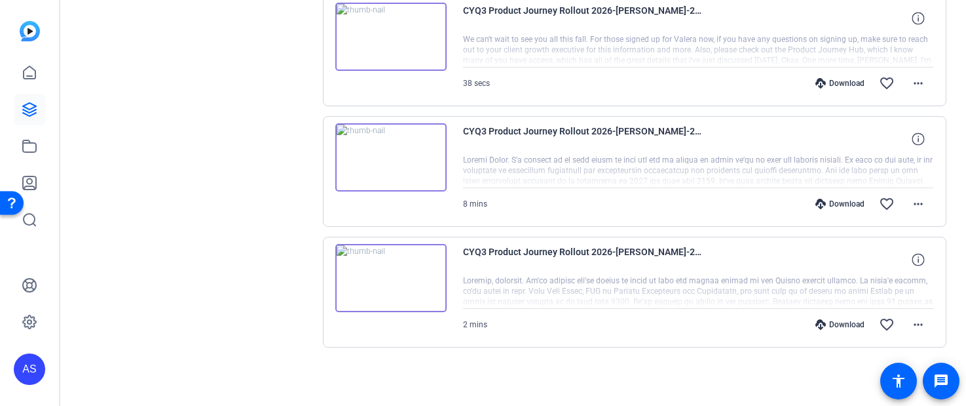
click at [425, 285] on img at bounding box center [390, 278] width 111 height 68
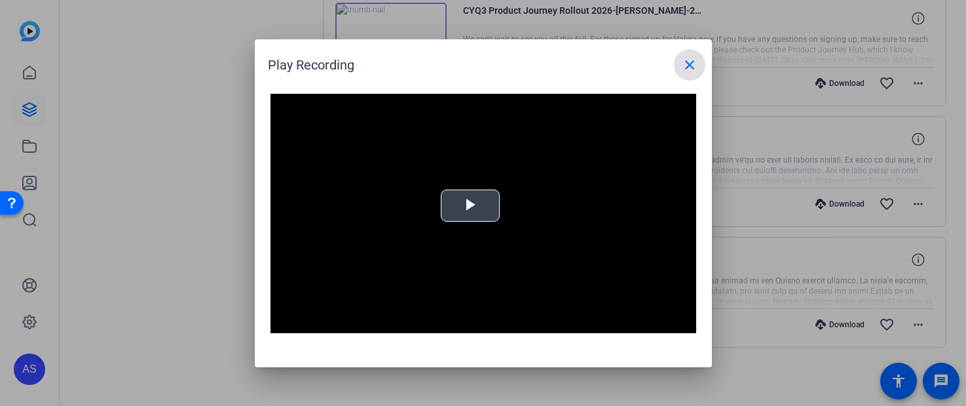
click at [468, 203] on video "Video Player" at bounding box center [484, 214] width 426 height 240
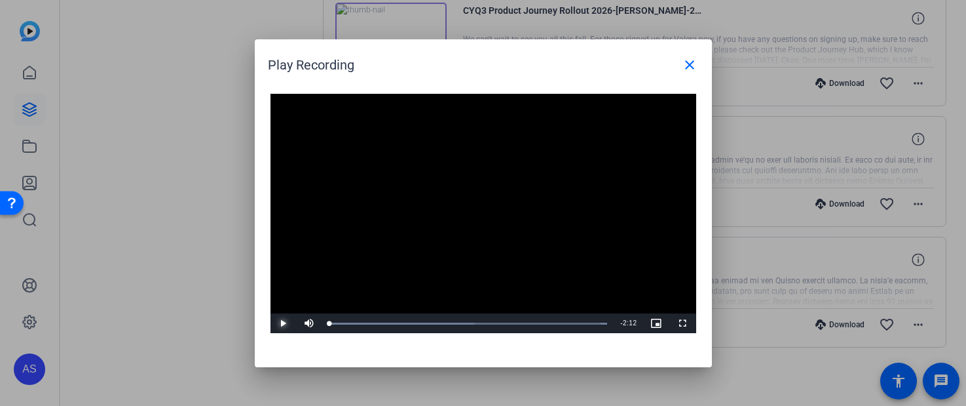
click at [283, 323] on span "Video Player" at bounding box center [284, 323] width 26 height 0
click at [284, 323] on span "Video Player" at bounding box center [284, 323] width 26 height 0
click at [690, 64] on mat-icon "close" at bounding box center [690, 65] width 16 height 16
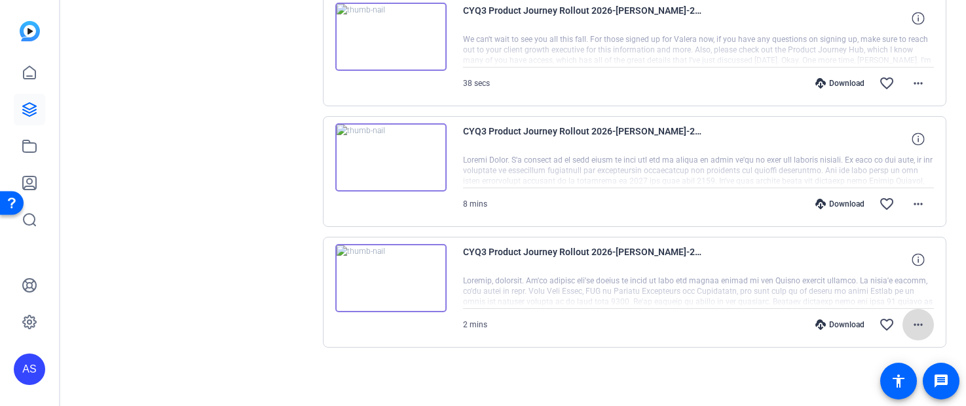
click at [911, 325] on mat-icon "more_horiz" at bounding box center [919, 324] width 16 height 16
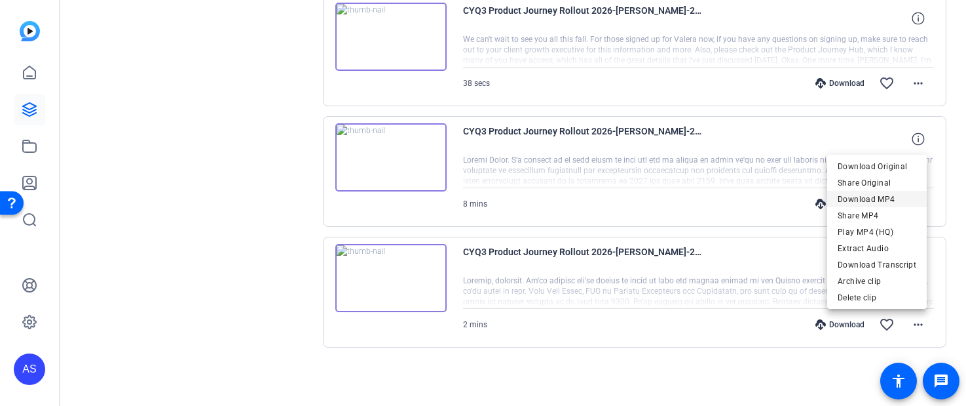
click at [864, 195] on span "Download MP4" at bounding box center [877, 199] width 79 height 16
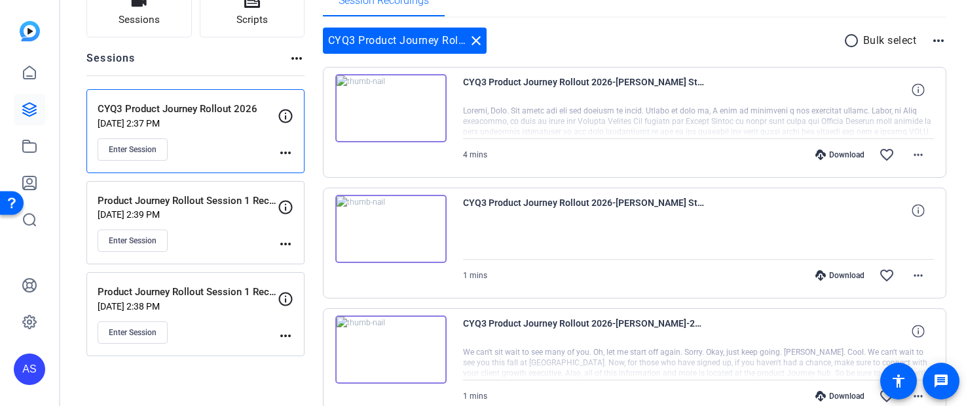
scroll to position [109, 0]
click at [915, 157] on mat-icon "more_horiz" at bounding box center [919, 155] width 16 height 16
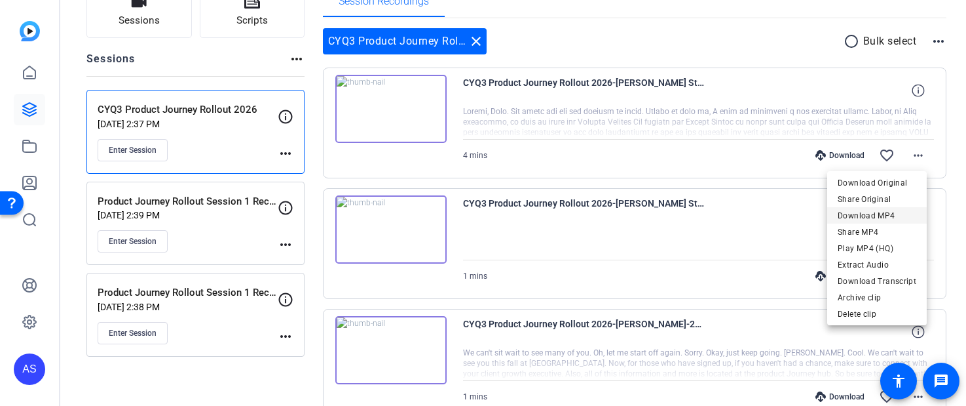
click at [875, 218] on span "Download MP4" at bounding box center [877, 216] width 79 height 16
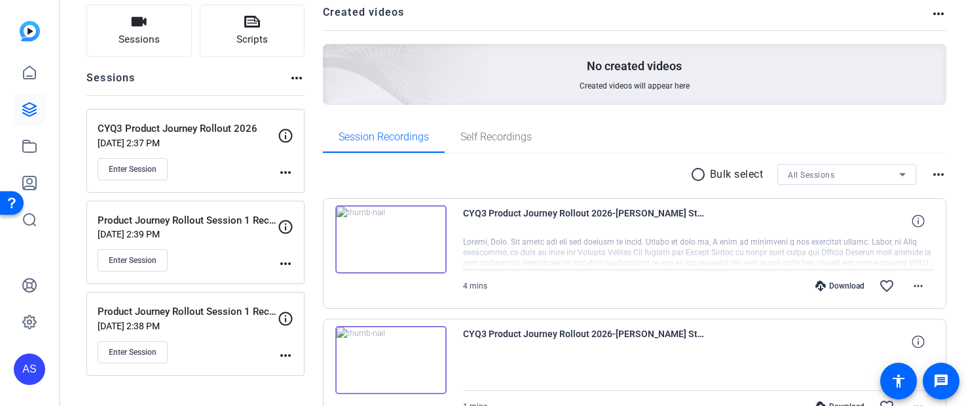
scroll to position [121, 0]
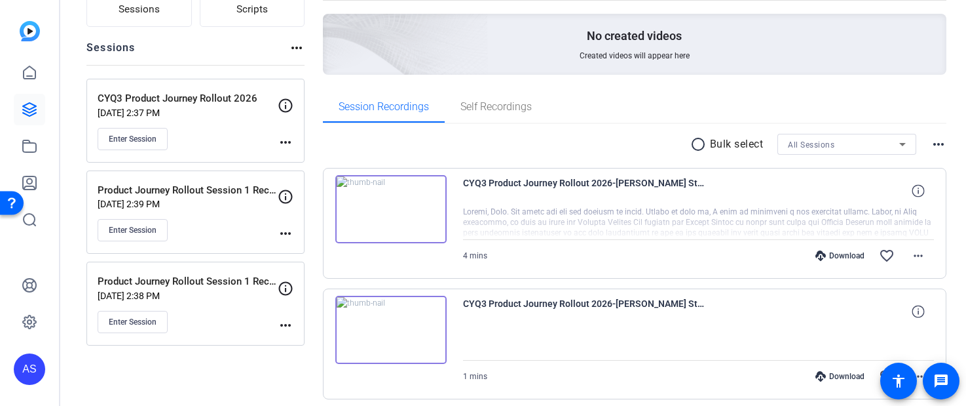
click at [392, 207] on img at bounding box center [390, 209] width 111 height 68
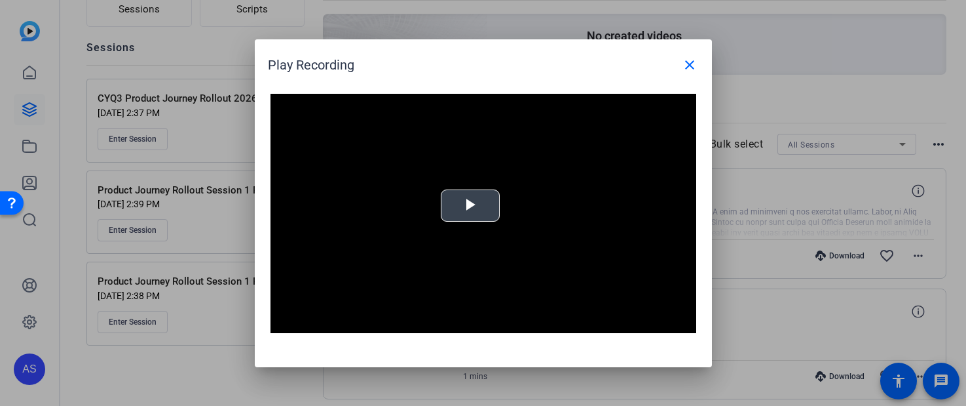
click at [470, 205] on span "Video Player" at bounding box center [470, 205] width 0 height 0
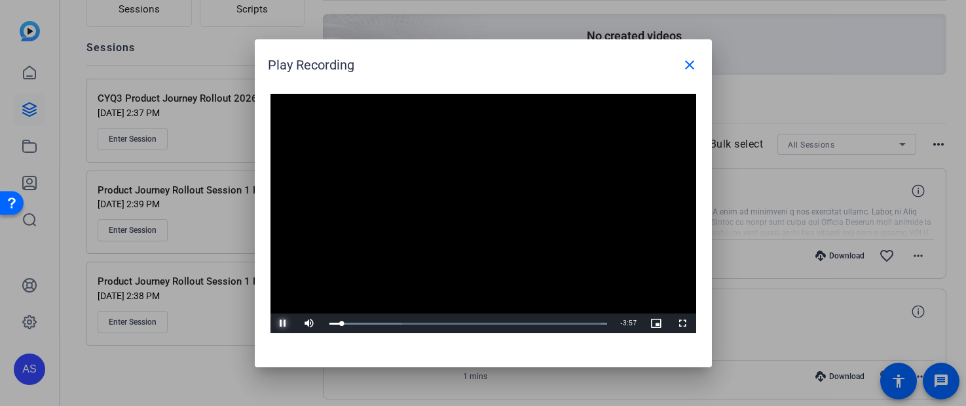
click at [282, 323] on span "Video Player" at bounding box center [284, 323] width 26 height 0
drag, startPoint x: 379, startPoint y: 62, endPoint x: 520, endPoint y: 99, distance: 145.1
click at [0, 0] on openreel-play-recording-popup "Play Recording close Video Player is loading. Play Video Play Mute Current Time…" at bounding box center [0, 0] width 0 height 0
click at [280, 323] on span "Video Player" at bounding box center [284, 323] width 26 height 0
click at [282, 323] on span "Video Player" at bounding box center [284, 323] width 26 height 0
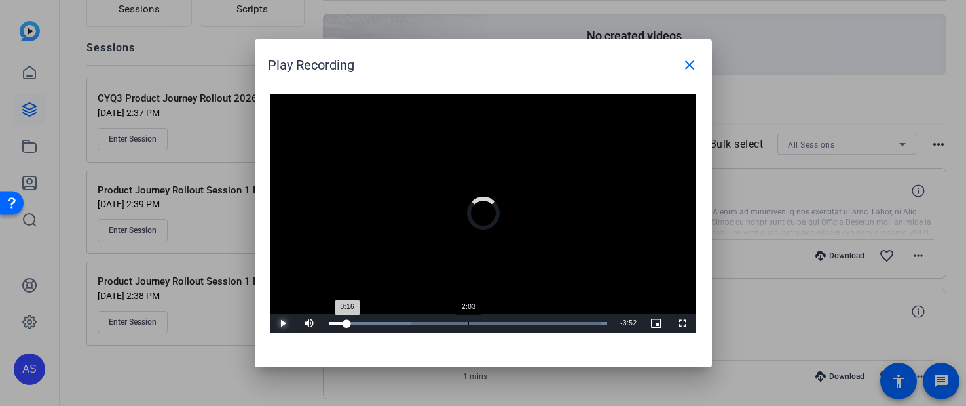
click at [468, 322] on div "2:03" at bounding box center [468, 323] width 1 height 3
click at [284, 323] on span "Video Player" at bounding box center [284, 323] width 26 height 0
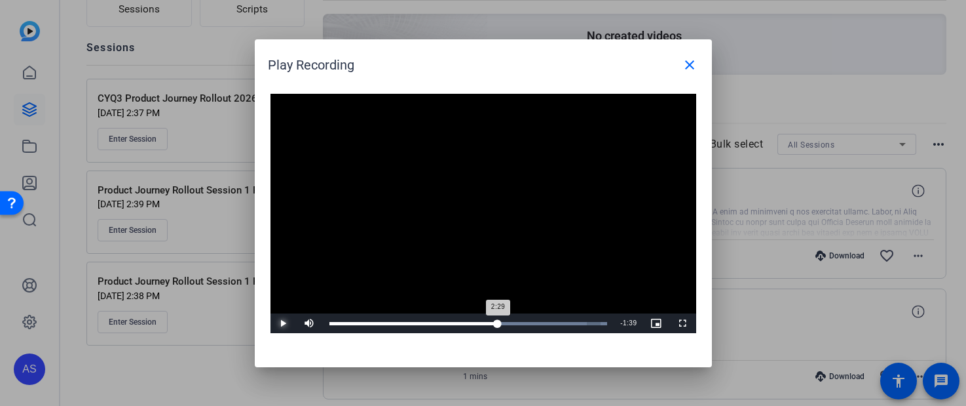
drag, startPoint x: 509, startPoint y: 323, endPoint x: 497, endPoint y: 324, distance: 11.8
click at [497, 324] on div "2:29" at bounding box center [414, 323] width 169 height 3
click at [283, 323] on span "Video Player" at bounding box center [284, 323] width 26 height 0
click at [284, 323] on span "Video Player" at bounding box center [284, 323] width 26 height 0
click at [686, 65] on mat-icon "close" at bounding box center [690, 65] width 16 height 16
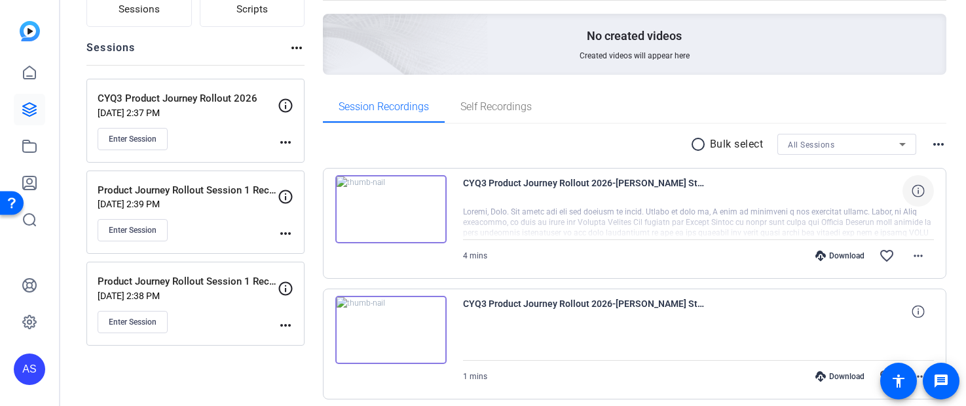
click at [913, 193] on icon at bounding box center [918, 190] width 12 height 12
